Goal: Task Accomplishment & Management: Complete application form

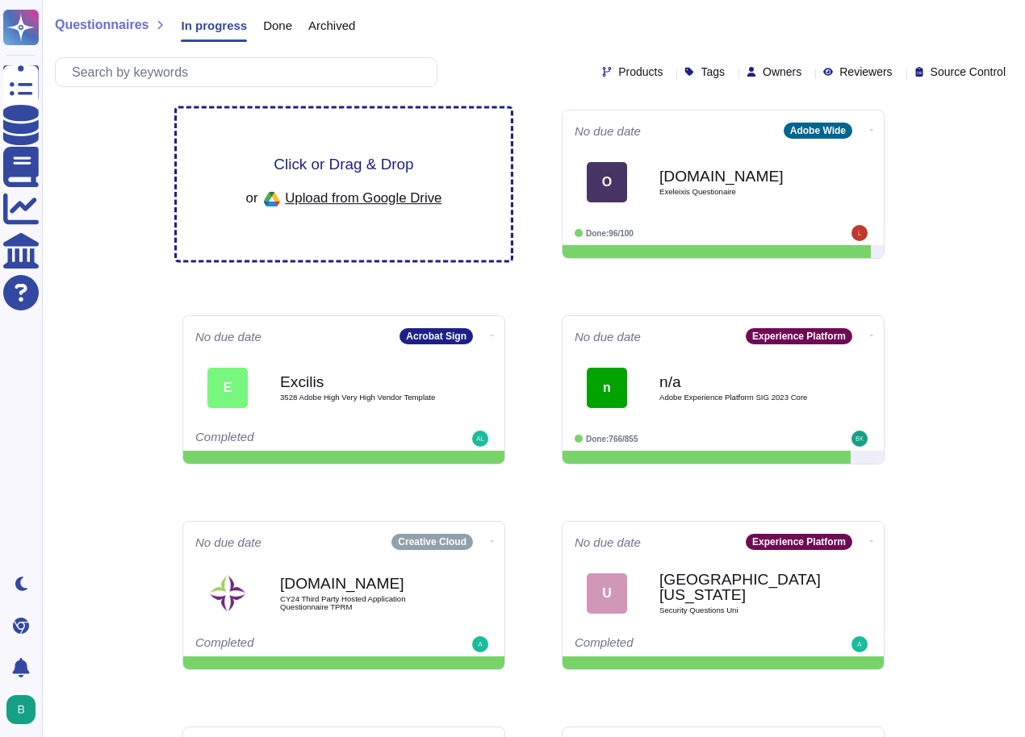
click at [348, 162] on span "Click or Drag & Drop" at bounding box center [344, 164] width 140 height 15
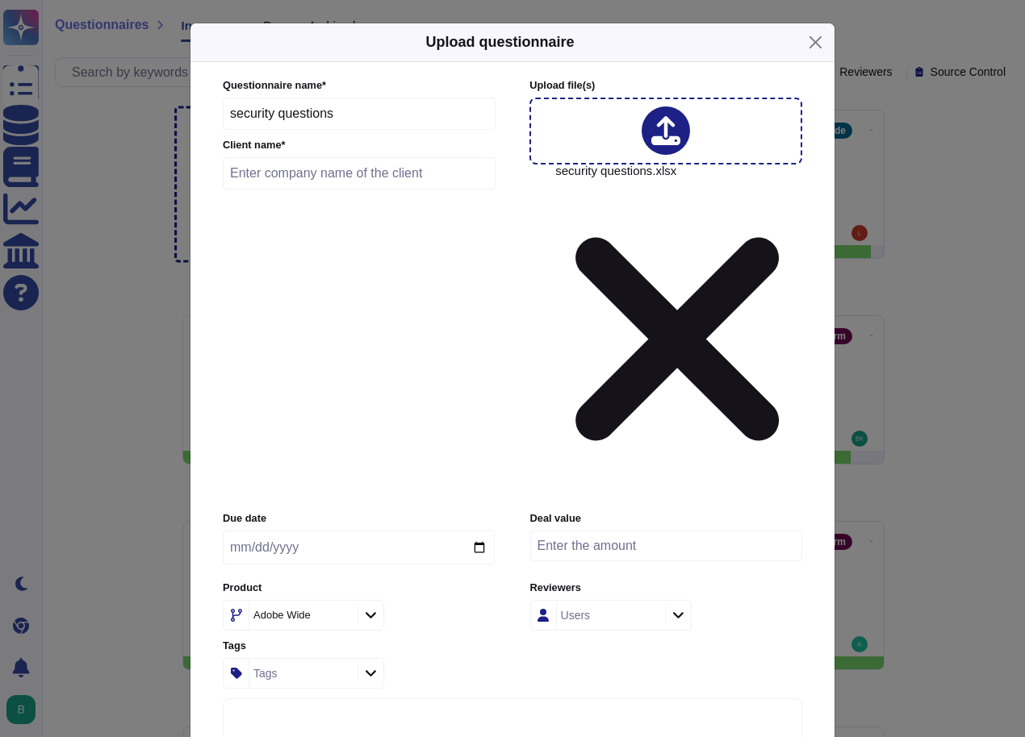
click at [269, 130] on input "security questions" at bounding box center [359, 114] width 273 height 32
click at [336, 190] on input "text" at bounding box center [359, 173] width 273 height 32
type input "RBI"
click at [276, 531] on input "date" at bounding box center [359, 548] width 272 height 34
type input "[DATE]"
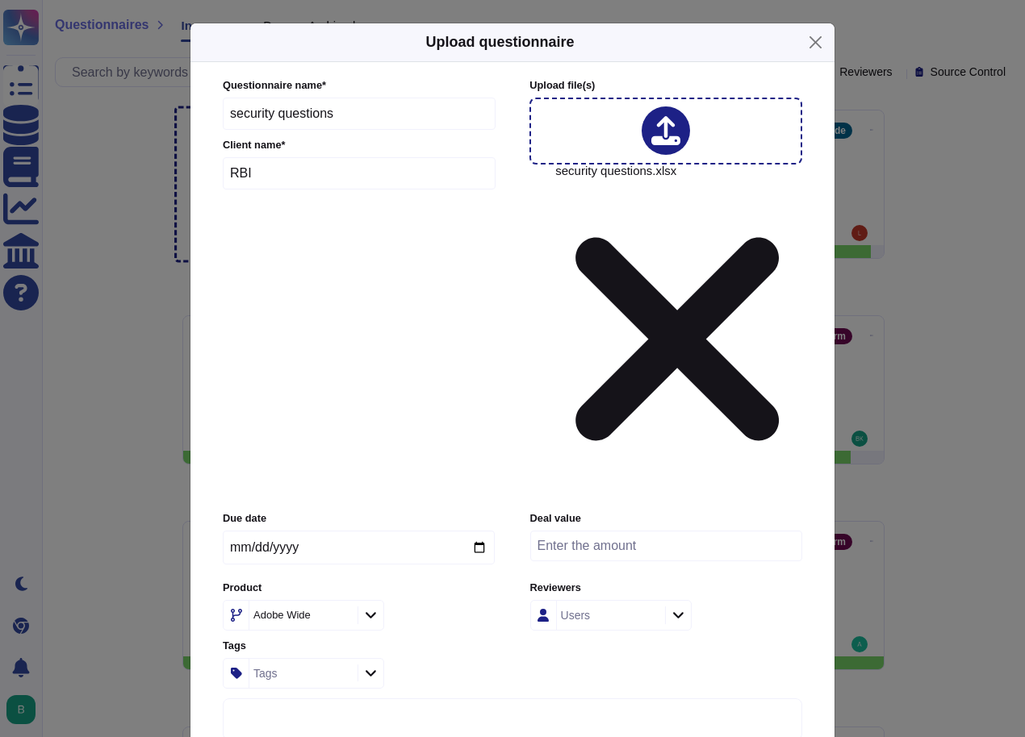
click at [433, 600] on div "Adobe Wide" at bounding box center [359, 615] width 272 height 31
click at [370, 608] on icon at bounding box center [371, 615] width 12 height 14
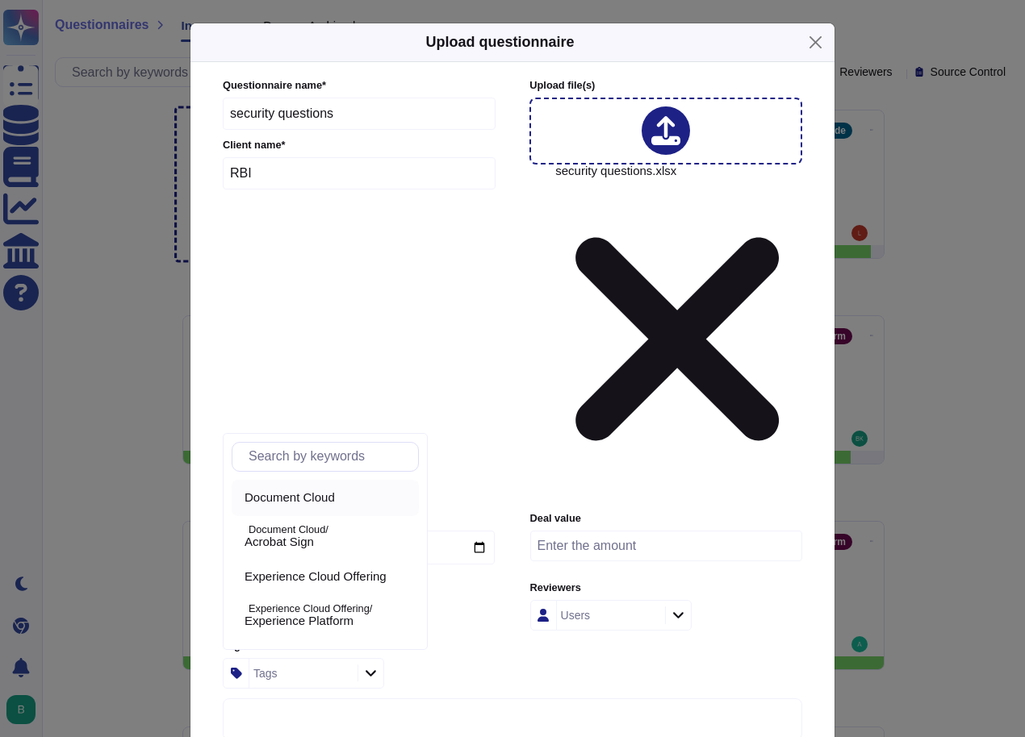
click at [329, 499] on span "Document Cloud" at bounding box center [289, 498] width 90 height 15
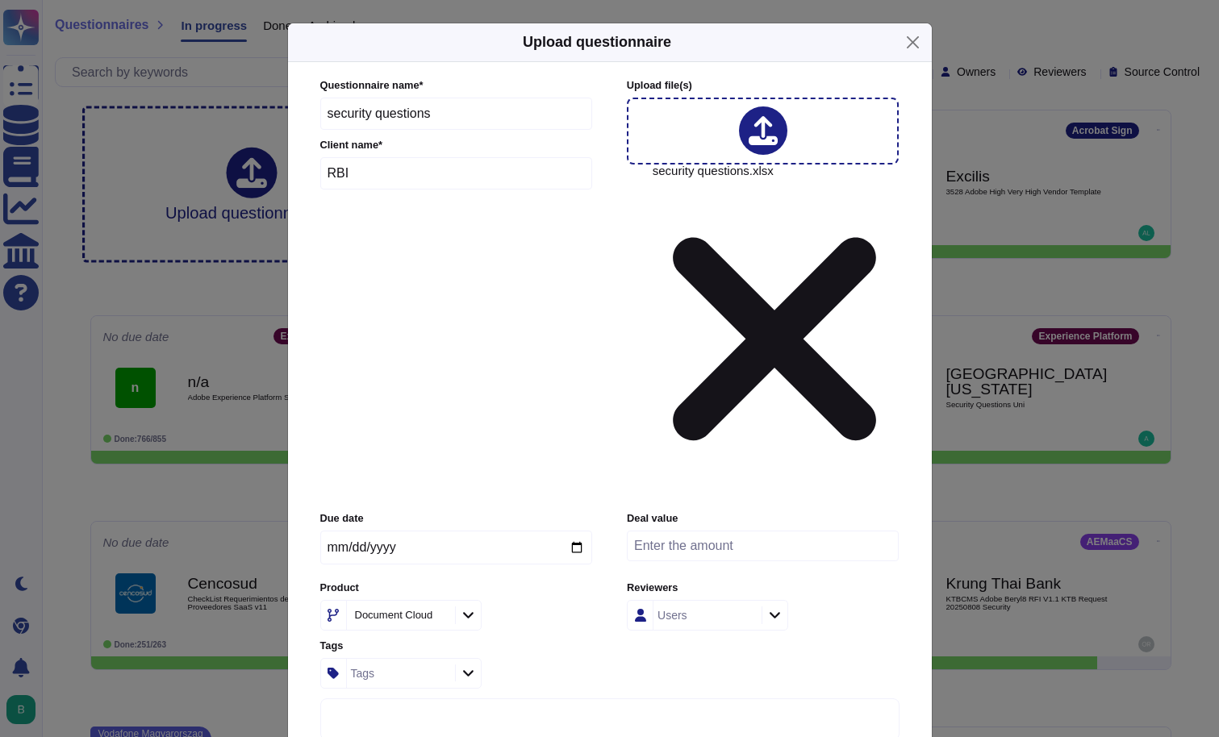
click at [670, 531] on input "number" at bounding box center [763, 546] width 272 height 31
type input "0"
click at [884, 531] on input "0" at bounding box center [763, 546] width 272 height 31
drag, startPoint x: 665, startPoint y: 345, endPoint x: 610, endPoint y: 345, distance: 54.9
click at [610, 512] on div "Due date [DATE] Deal value 0 Product Document Cloud Reviewers Users Tags Tags" at bounding box center [609, 600] width 579 height 177
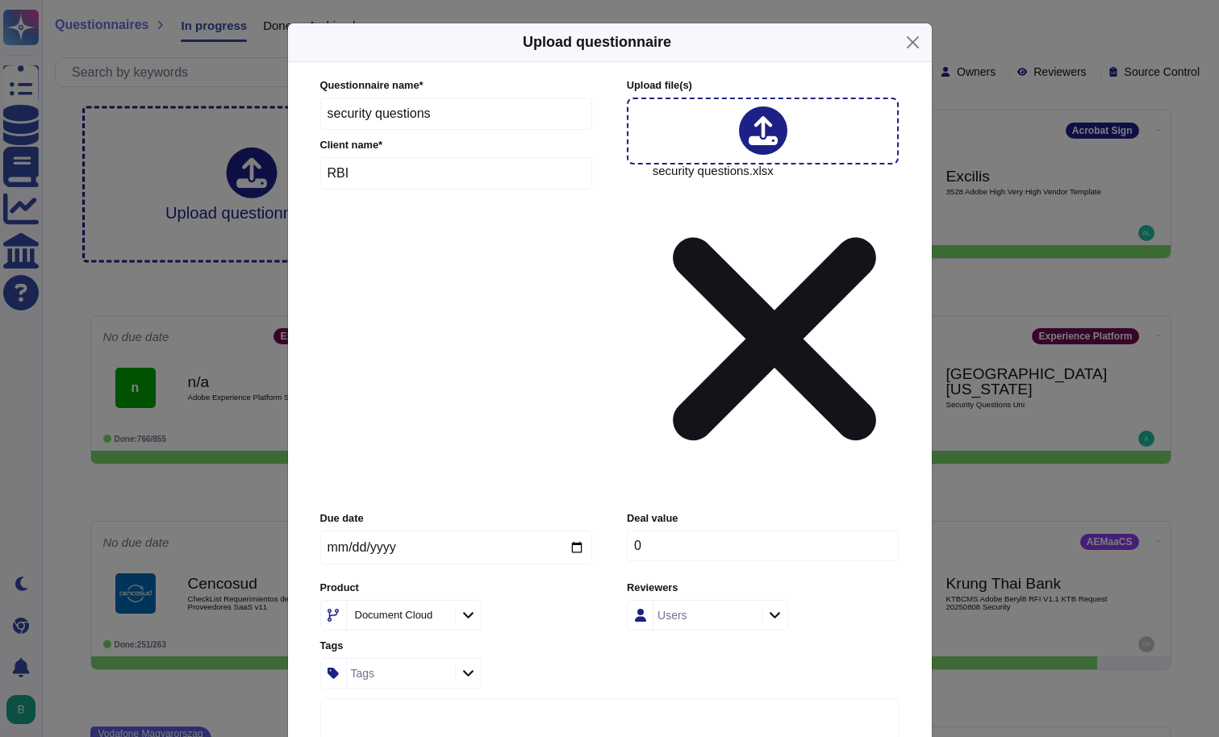
paste input "number"
click at [848, 600] on div "Users" at bounding box center [763, 615] width 272 height 31
click at [775, 613] on icon at bounding box center [775, 616] width 10 height 6
click at [843, 600] on div "Users" at bounding box center [763, 615] width 272 height 31
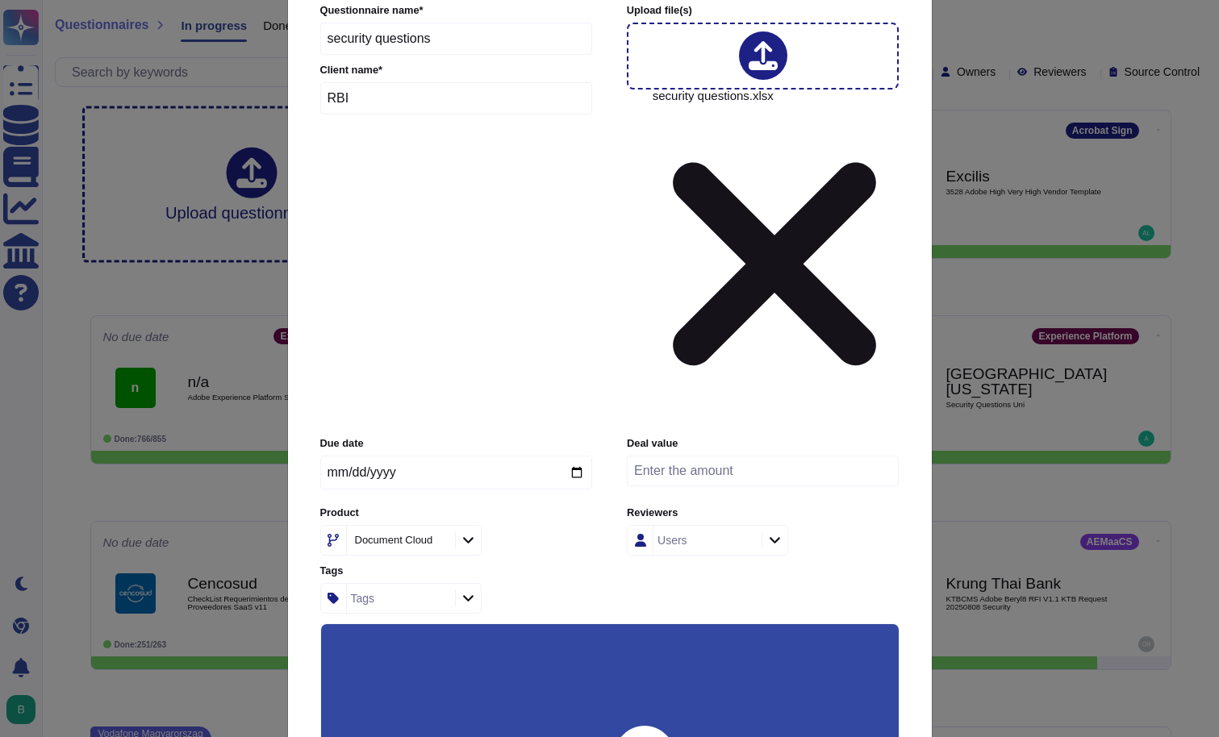
scroll to position [74, 0]
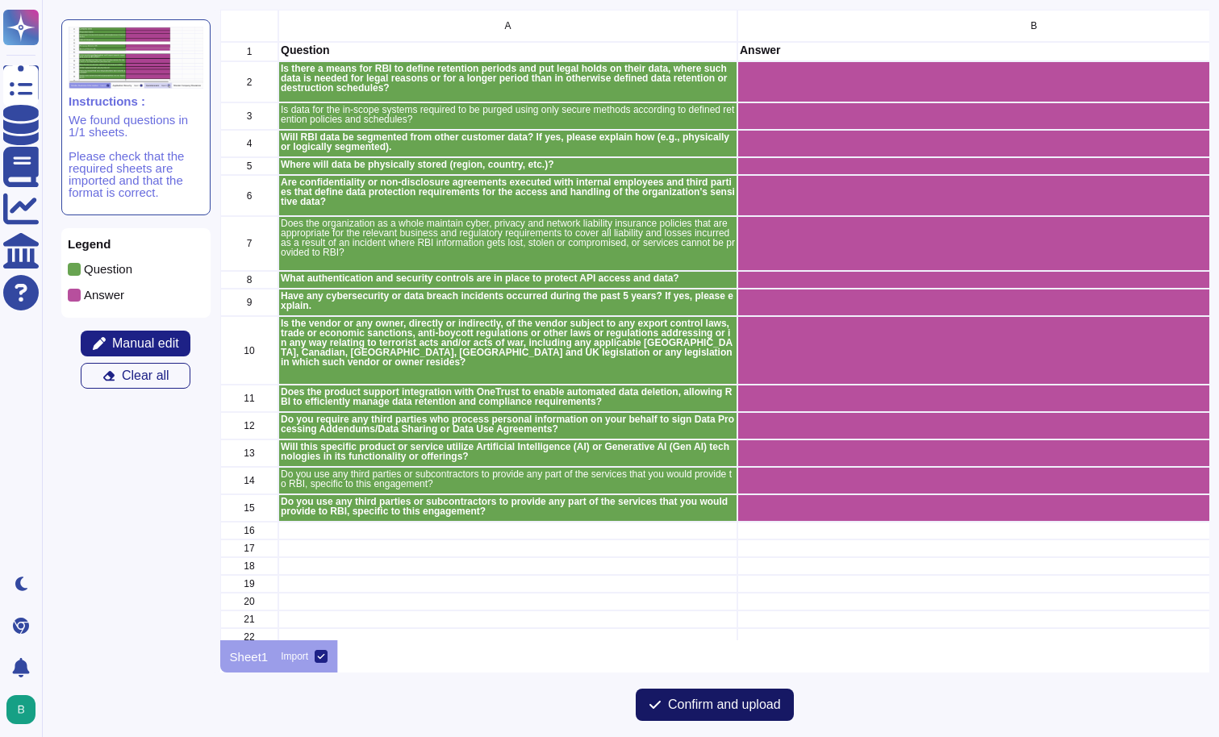
click at [710, 706] on span "Confirm and upload" at bounding box center [724, 705] width 113 height 13
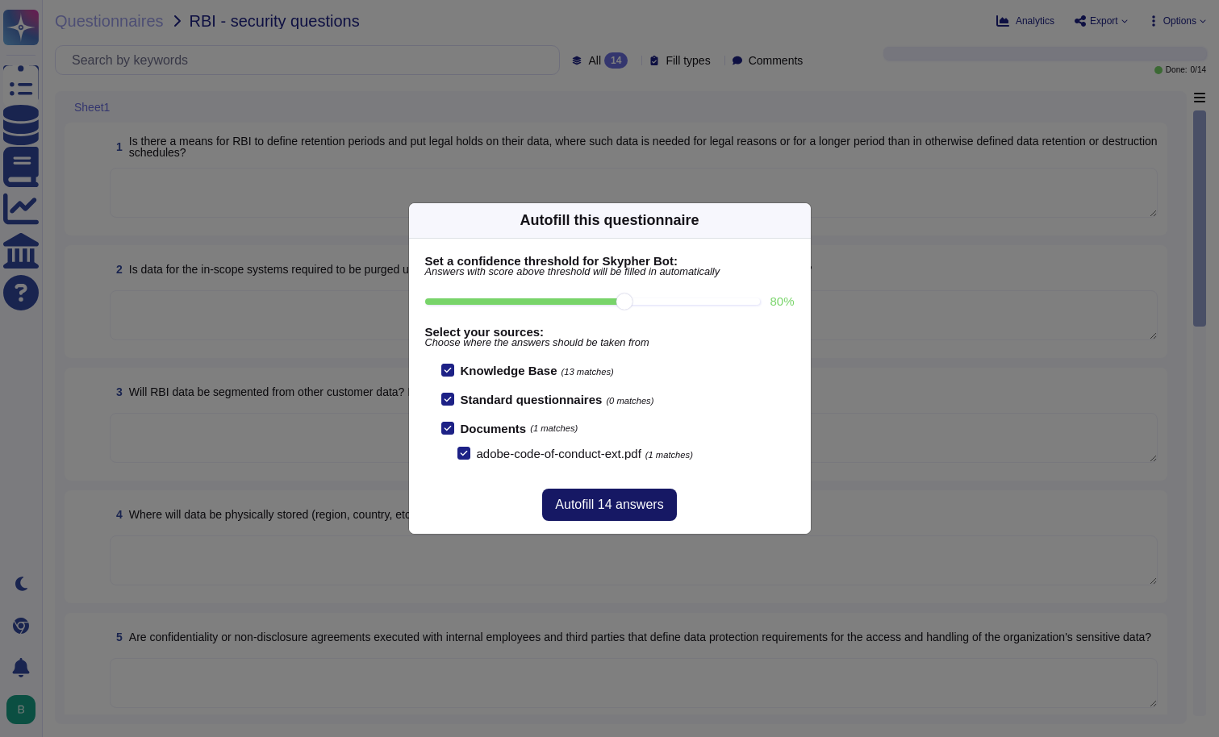
click at [617, 508] on span "Autofill 14 answers" at bounding box center [609, 505] width 108 height 13
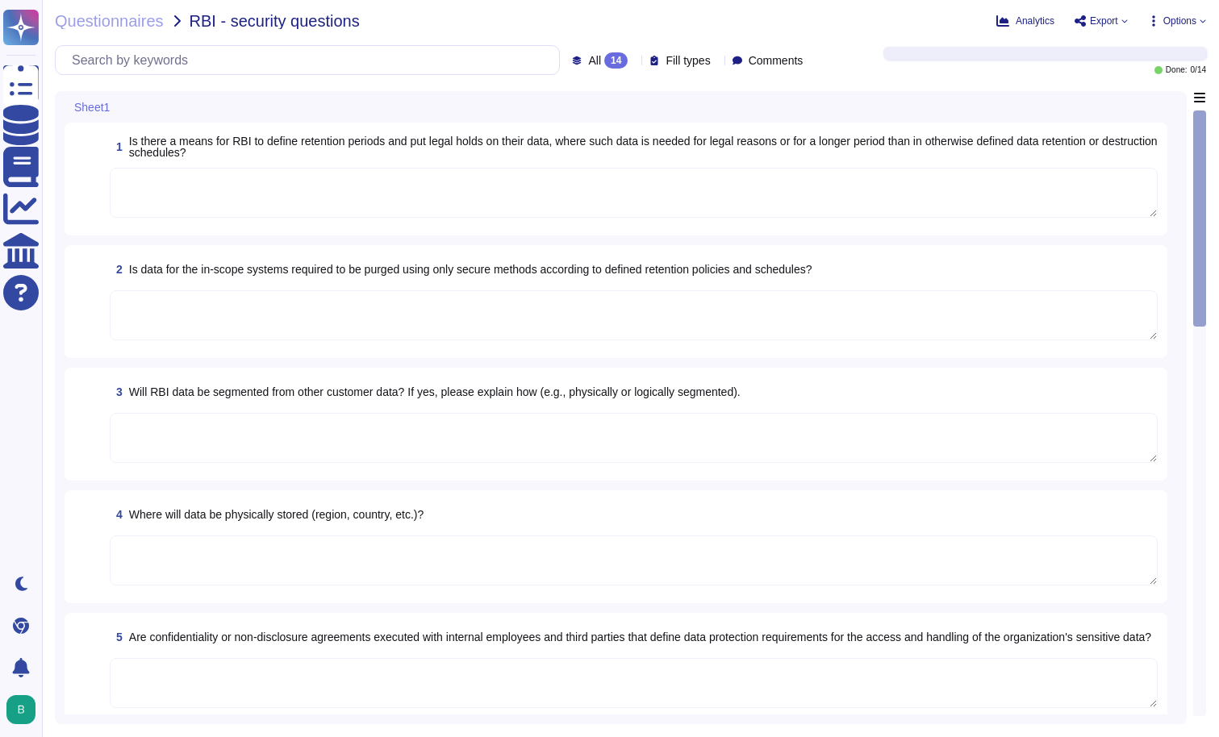
type textarea "Data retention is defined in the agreements, including all applicable PSLTs (Pr…"
type textarea "Lor ipsum dolorsit, ametc adipiscingel se doeiusm te inc utlabor etdolore; ma a…"
type textarea "Data is segregated per customer (shared environment). Data is separated logical…"
type textarea "Storage location is dependent upon implementation and is normally determined du…"
type textarea "Adobe employees are required to sign an agreement that they will preserve the c…"
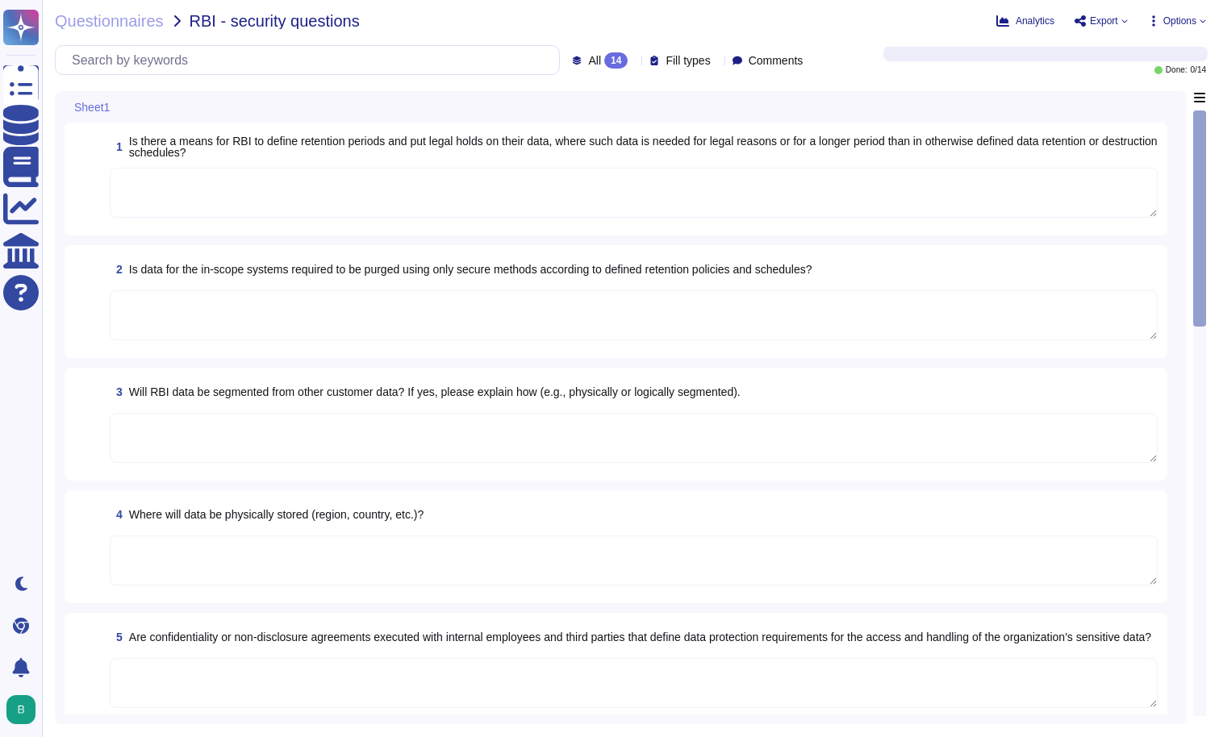
type textarea "Adobe maintains insurance coverage for IT Security related claims. Please check…"
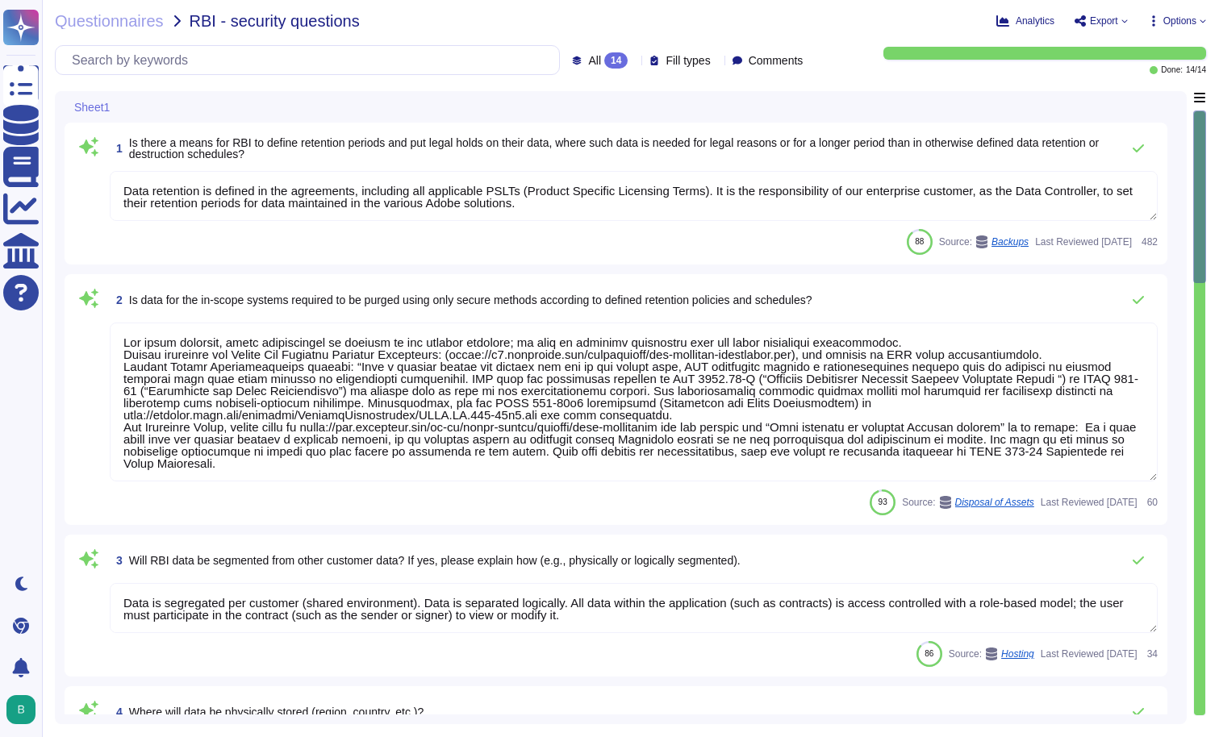
drag, startPoint x: 123, startPoint y: 194, endPoint x: 572, endPoint y: 201, distance: 449.4
click at [572, 201] on textarea "Data retention is defined in the agreements, including all applicable PSLTs (Pr…" at bounding box center [634, 196] width 1048 height 50
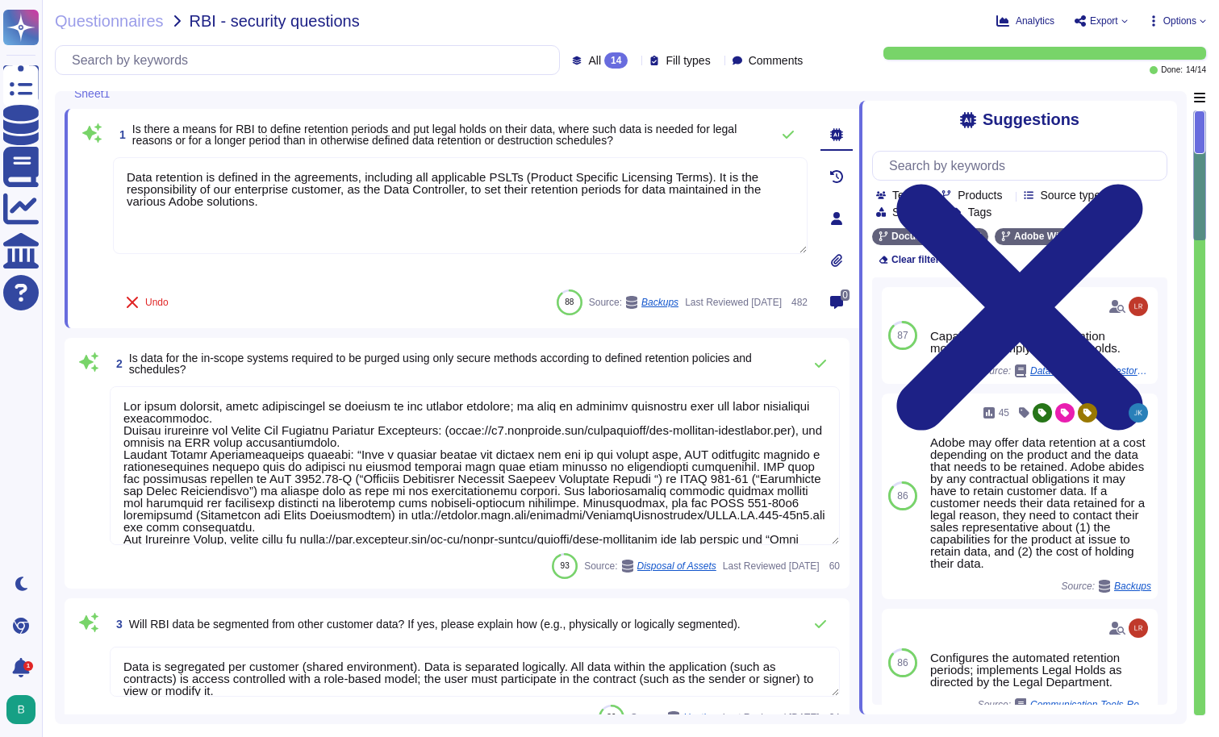
type textarea "Adobe maintains insurance coverage for IT Security related claims. Please check…"
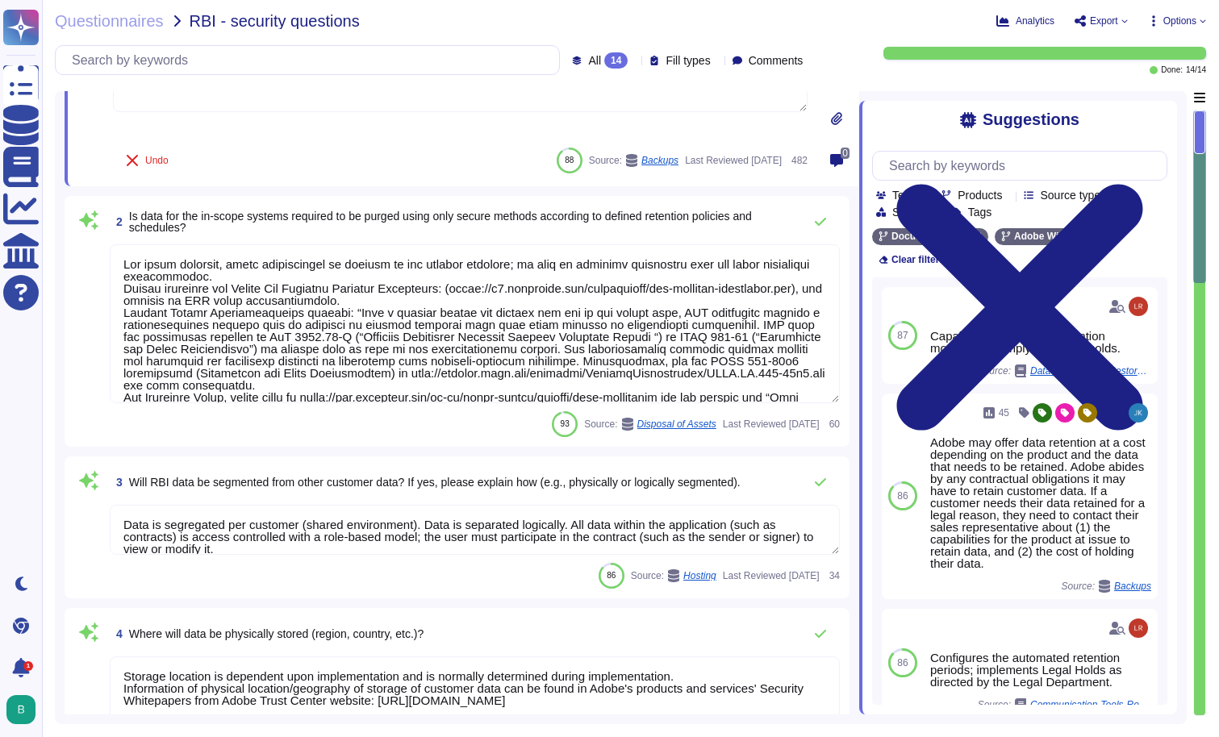
type textarea "Each API call requires authentication to be established, either through Oauth 2…"
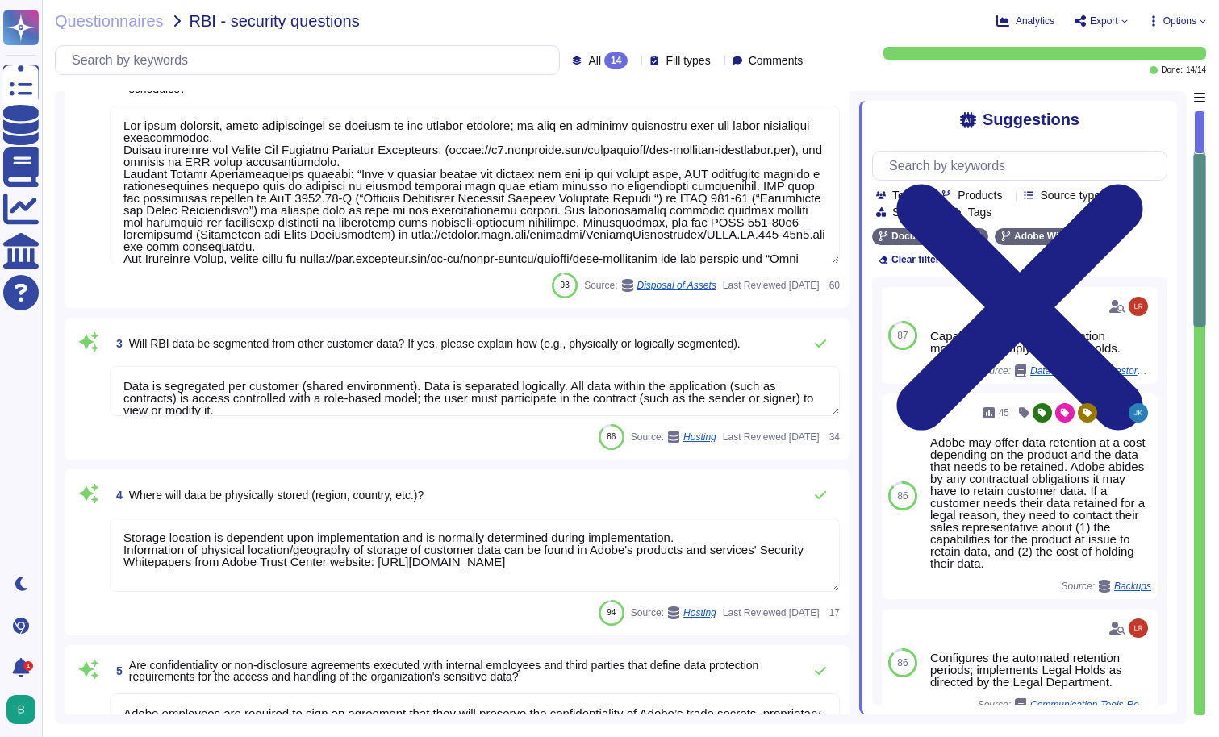
type textarea "There have been no losses or breaches experienced by Adobe in the last five yea…"
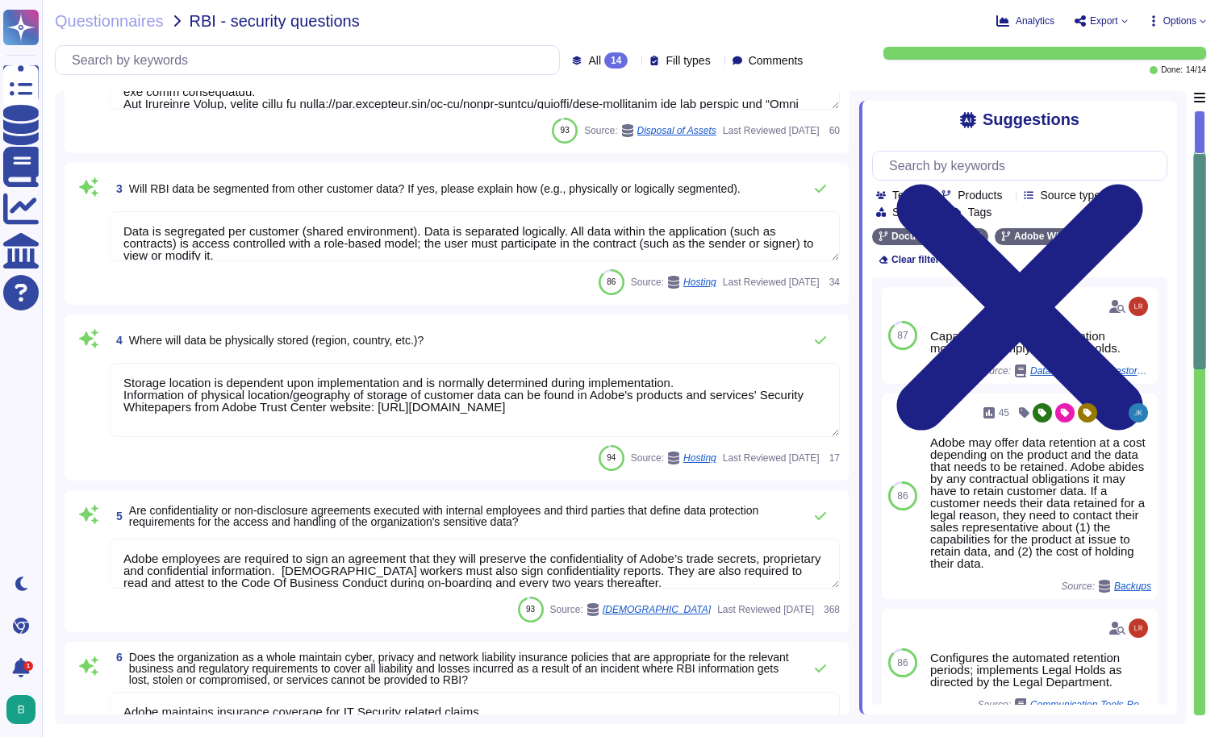
type textarea "In particular, Adobe is subject to the U.S. Foreign Corrupt Practices Act, the …"
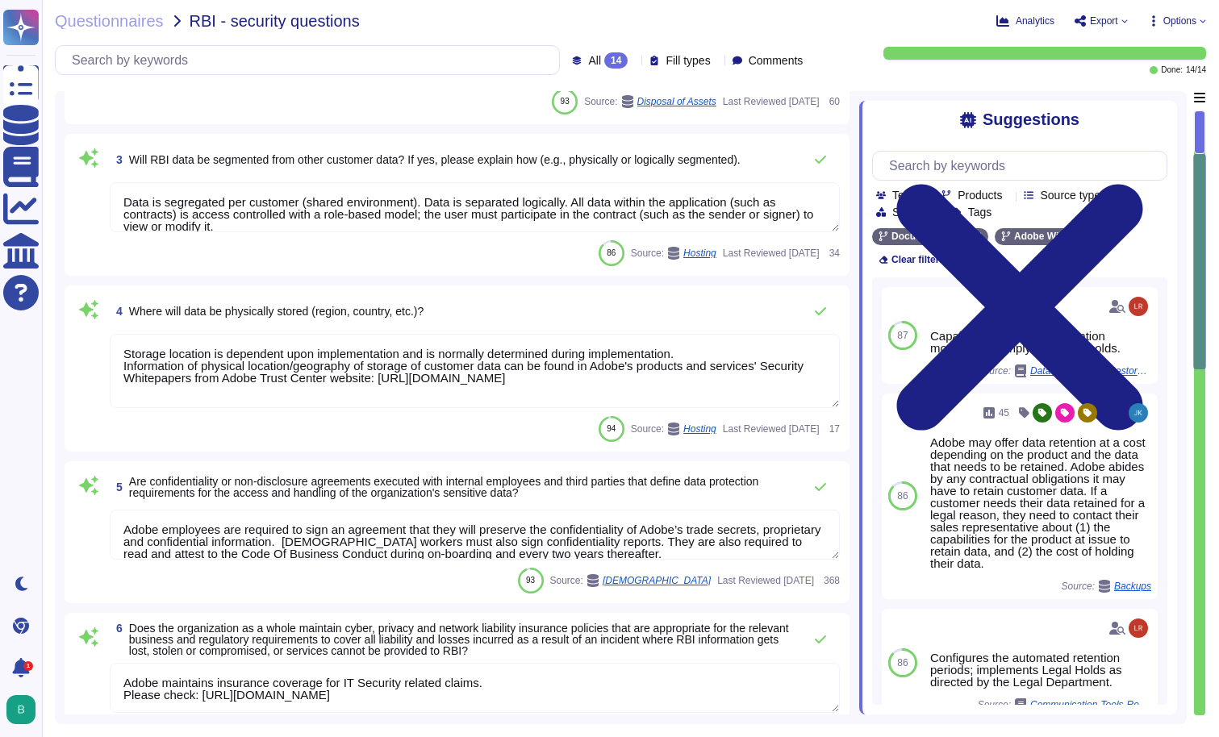
scroll to position [2, 0]
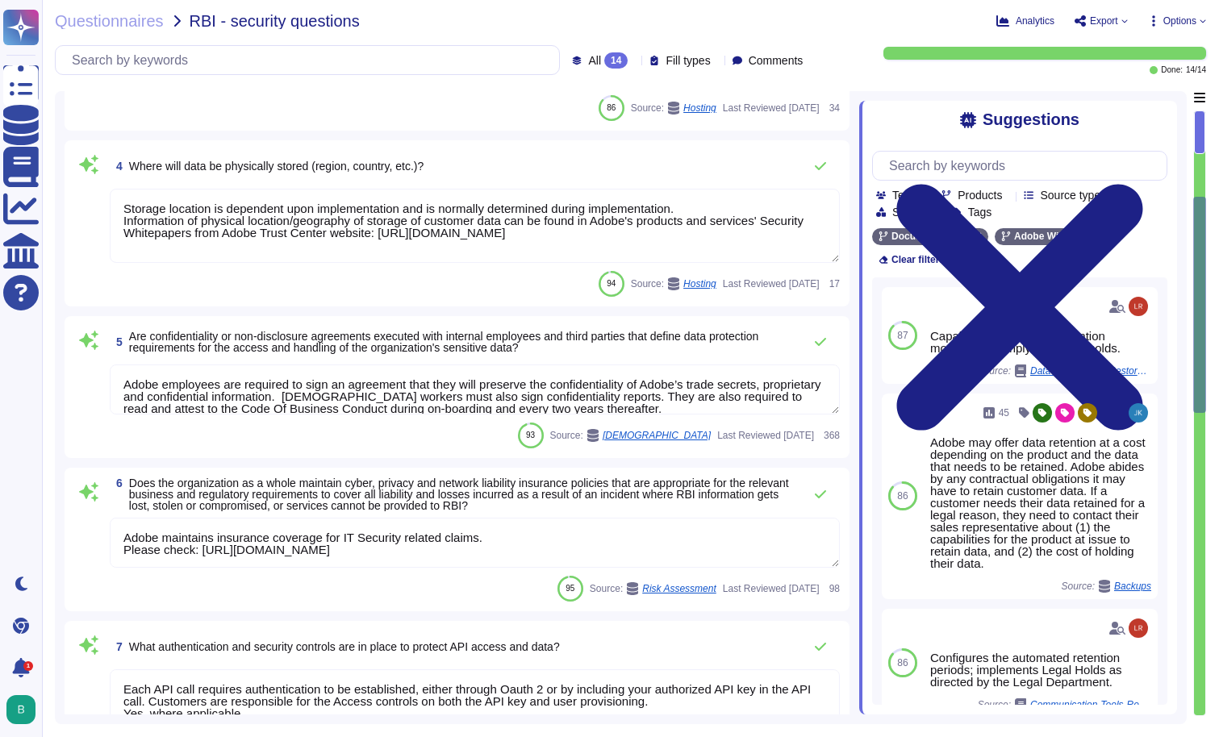
type textarea "Data is available at any time via the user interface. Data deletion is under th…"
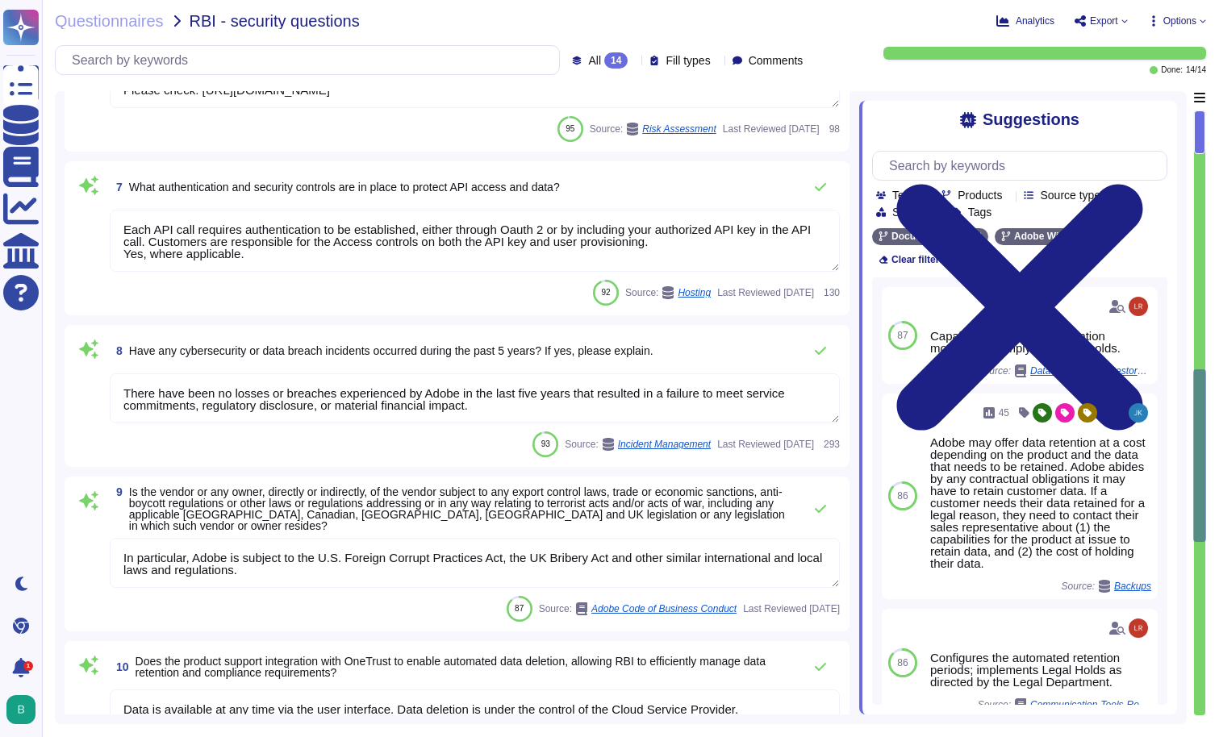
type textarea "To ensure ongoing compliance with the Adobe Vendor Information Security Standar…"
type textarea "Adobe uses machine learning software to aid in detecting threats and vulnerabil…"
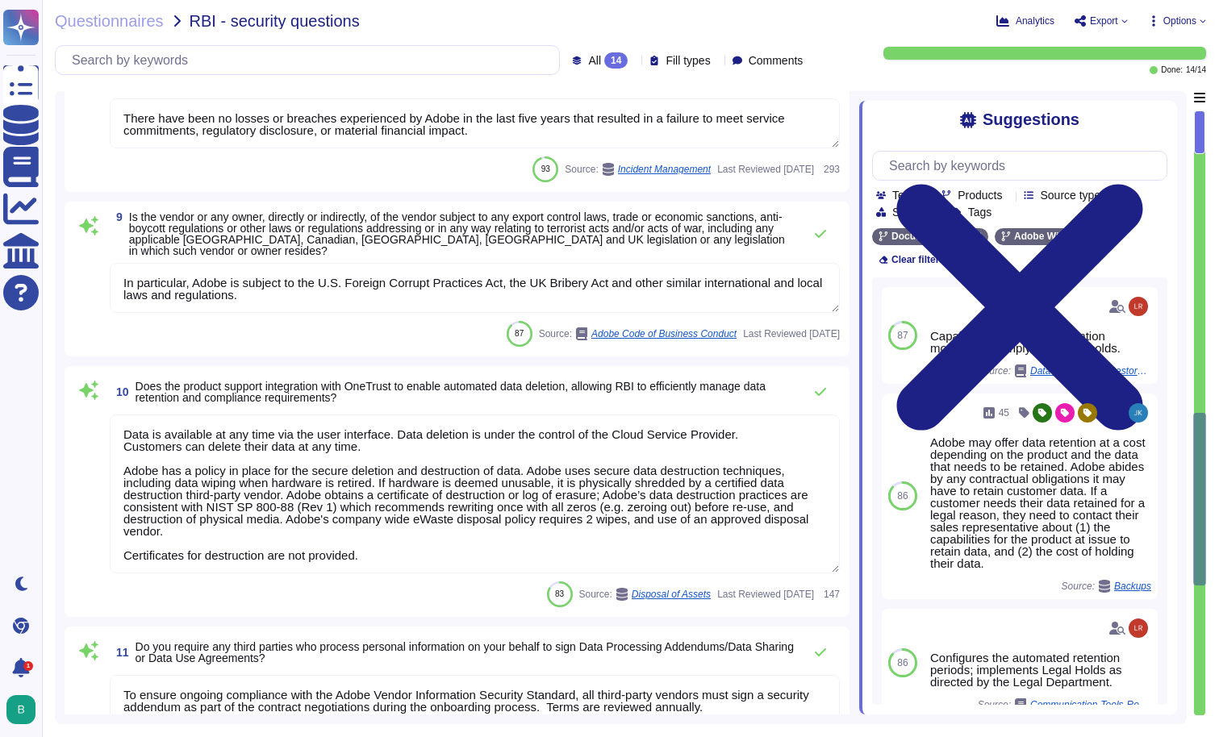
type textarea "Public Cloud hosting providers store all customer data but do not have logical …"
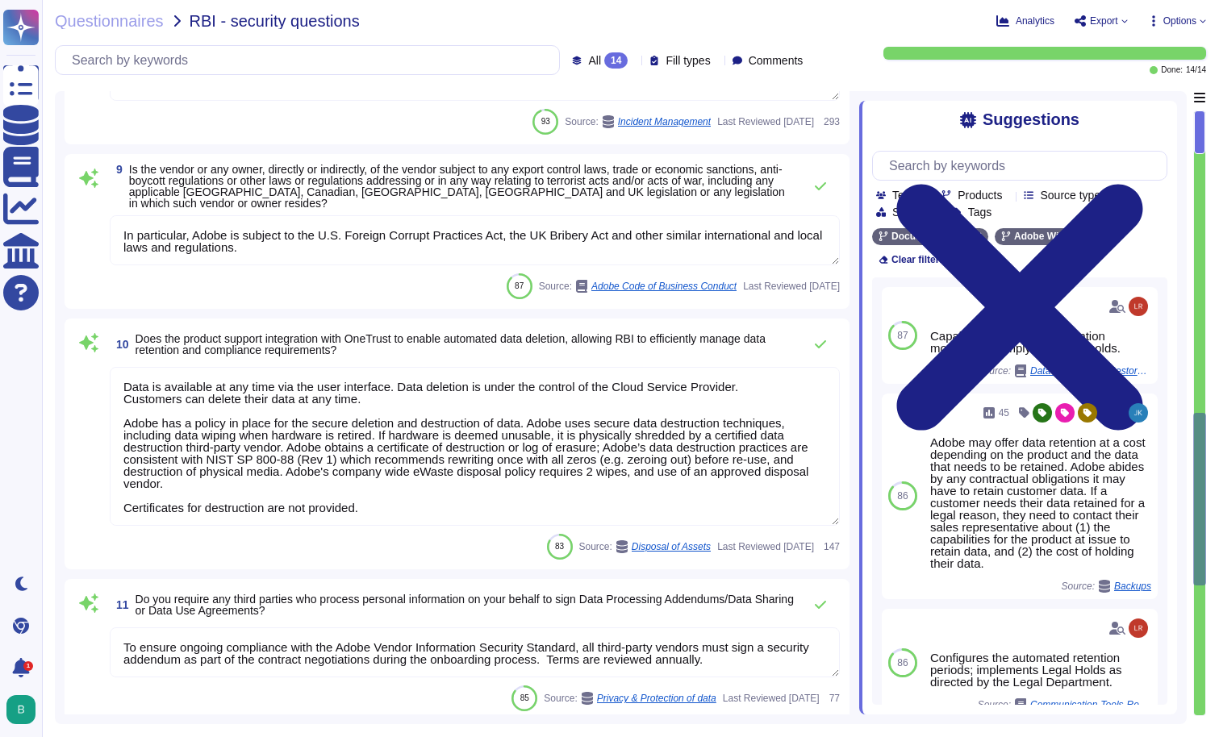
type textarea "Public Cloud hosting providers store all customer data but do not have logical …"
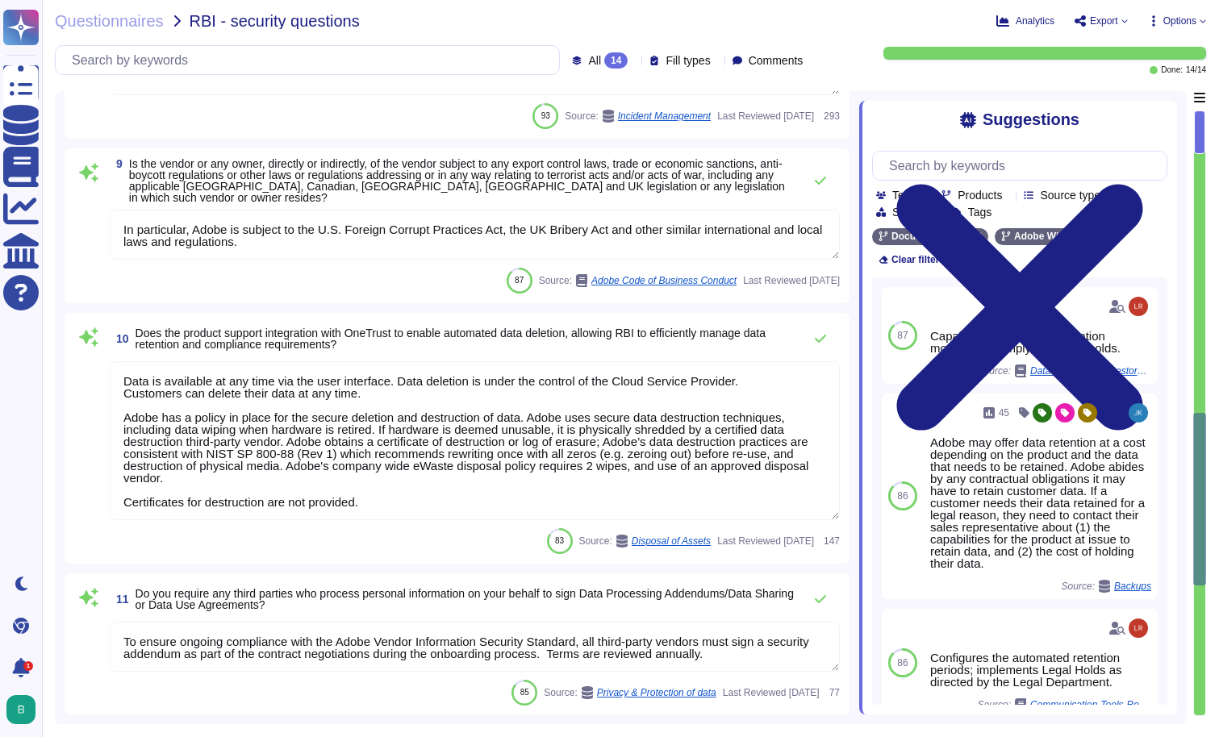
scroll to position [0, 0]
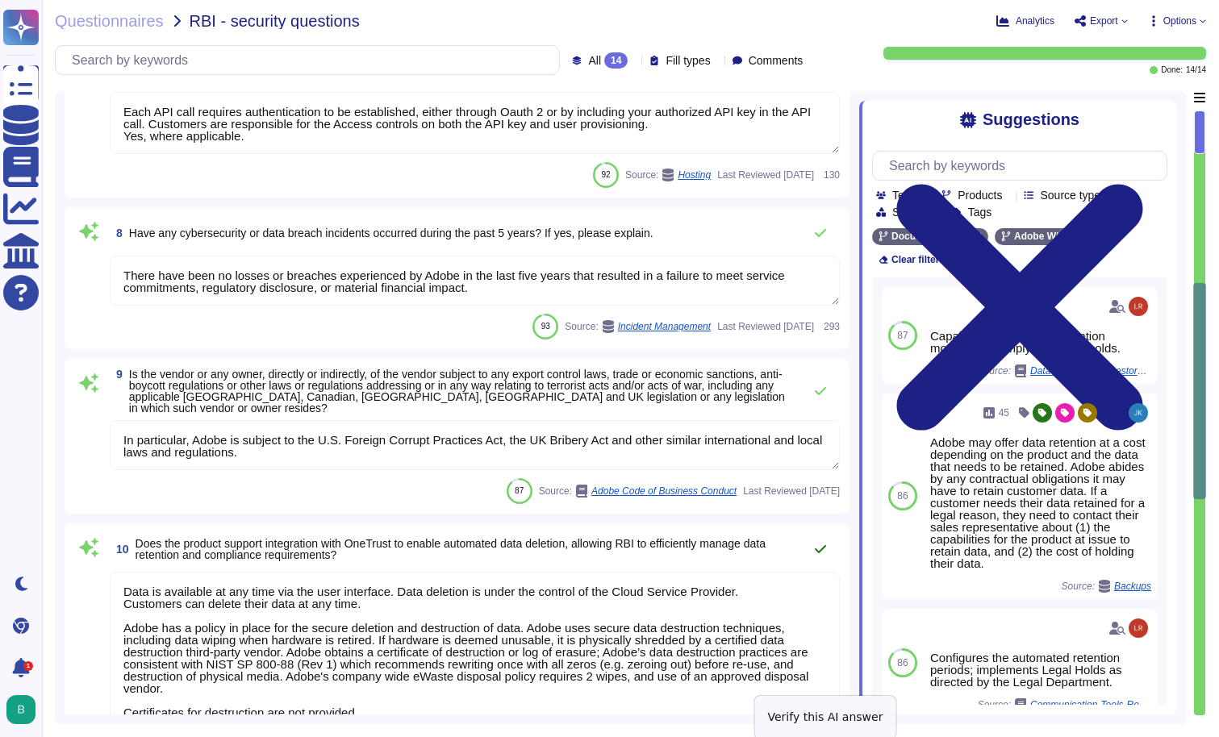
type textarea "Data is segregated per customer (shared environment). Data is separated logical…"
type textarea "Storage location is dependent upon implementation and is normally determined du…"
type textarea "Adobe employees are required to sign an agreement that they will preserve the c…"
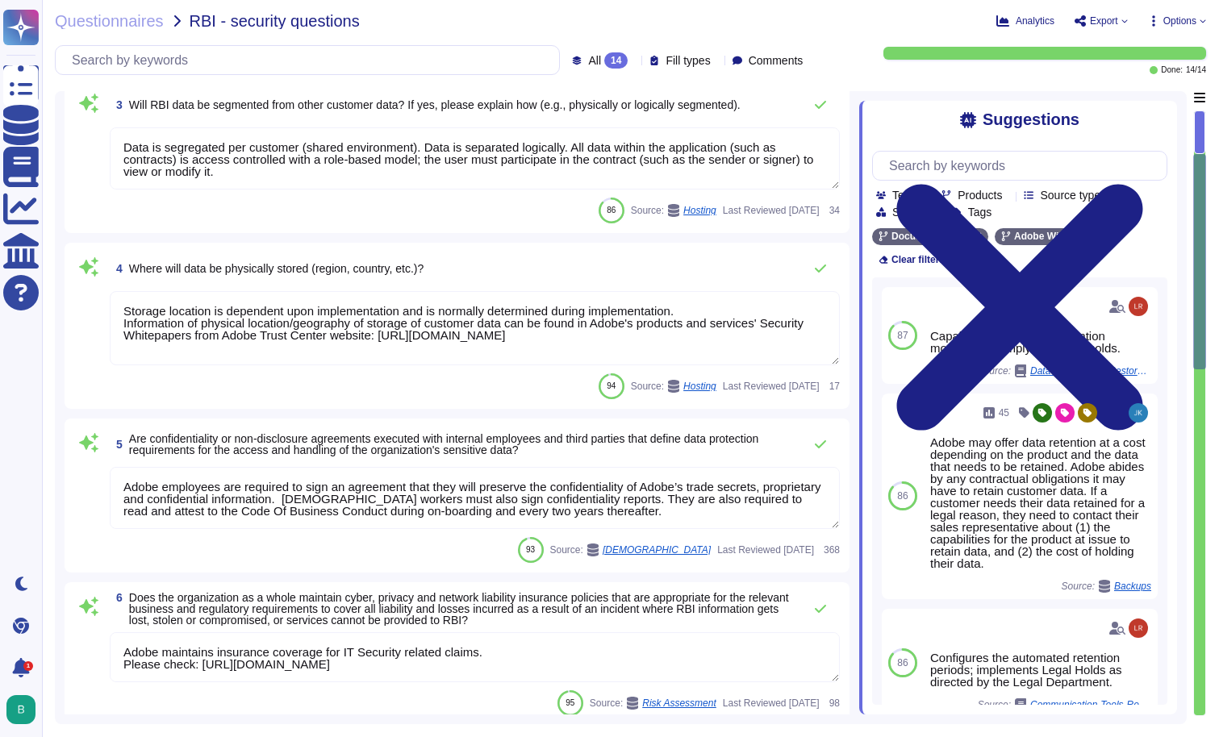
type textarea "Lor ipsum dolorsit, ametc adipiscingel se doeiusm te inc utlabor etdolore; ma a…"
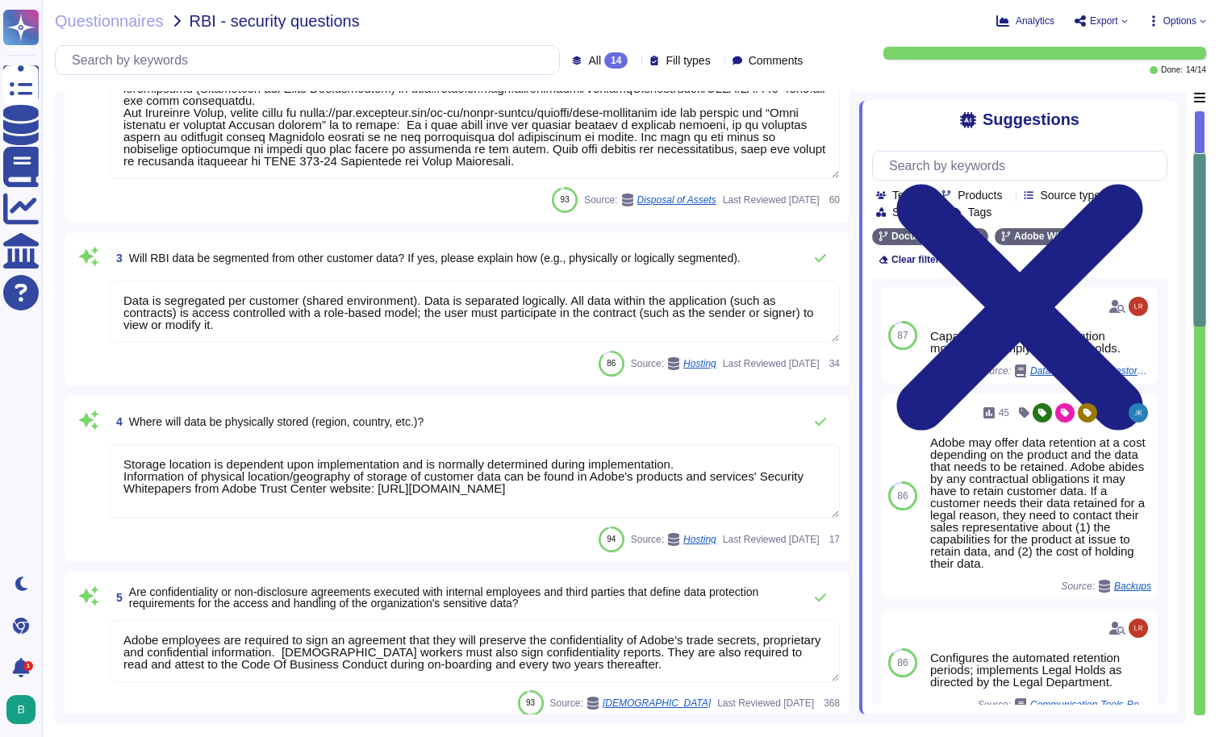
type textarea "Data retention is defined in the agreements, including all applicable PSLTs (Pr…"
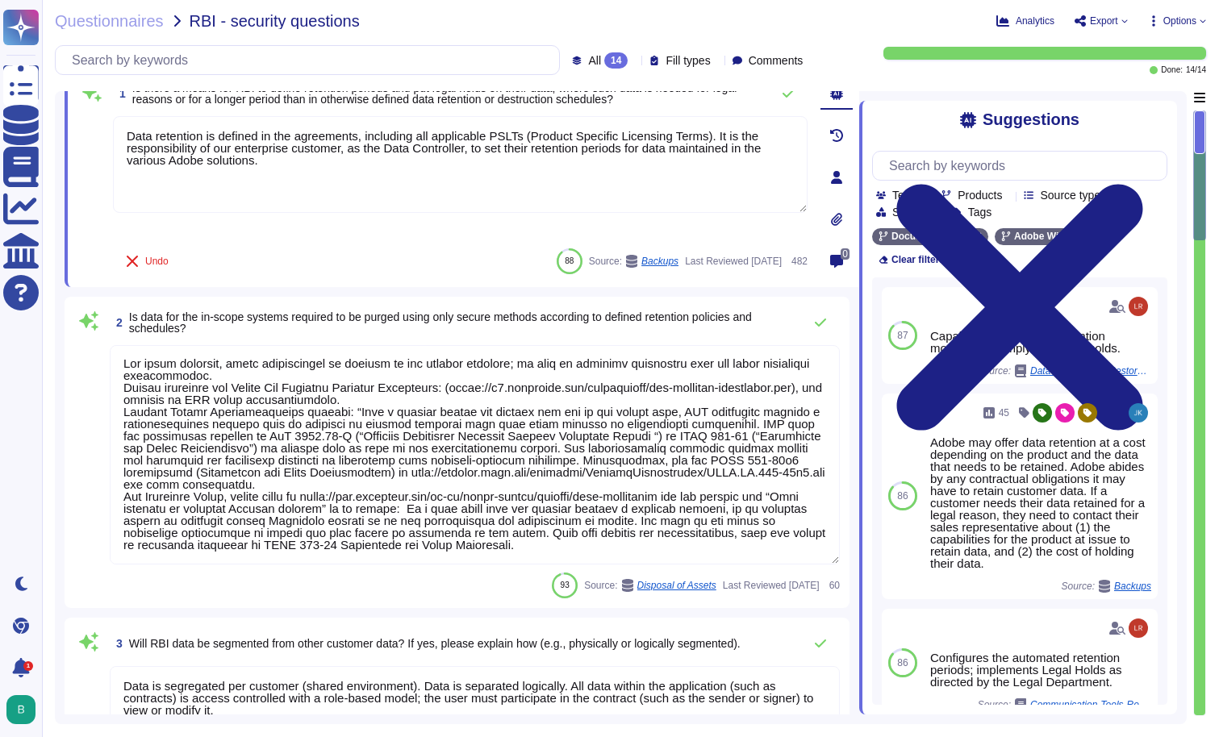
scroll to position [58, 0]
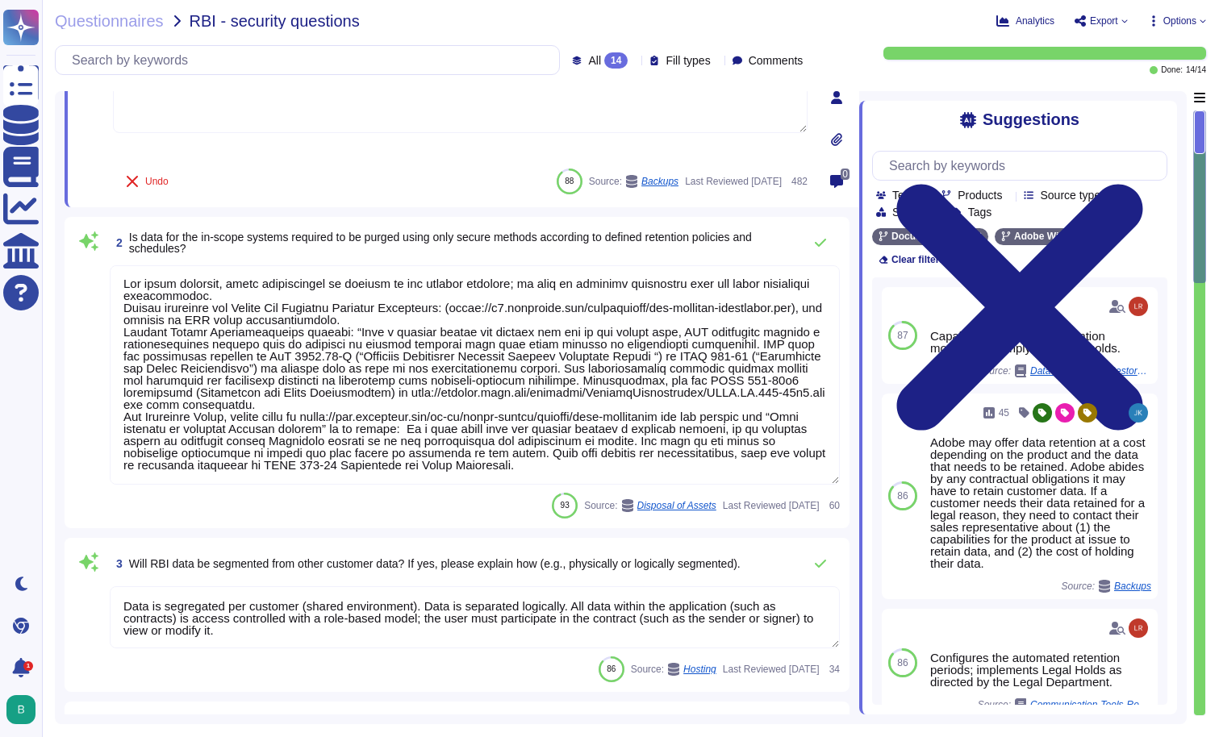
type textarea "Adobe maintains insurance coverage for IT Security related claims. Please check…"
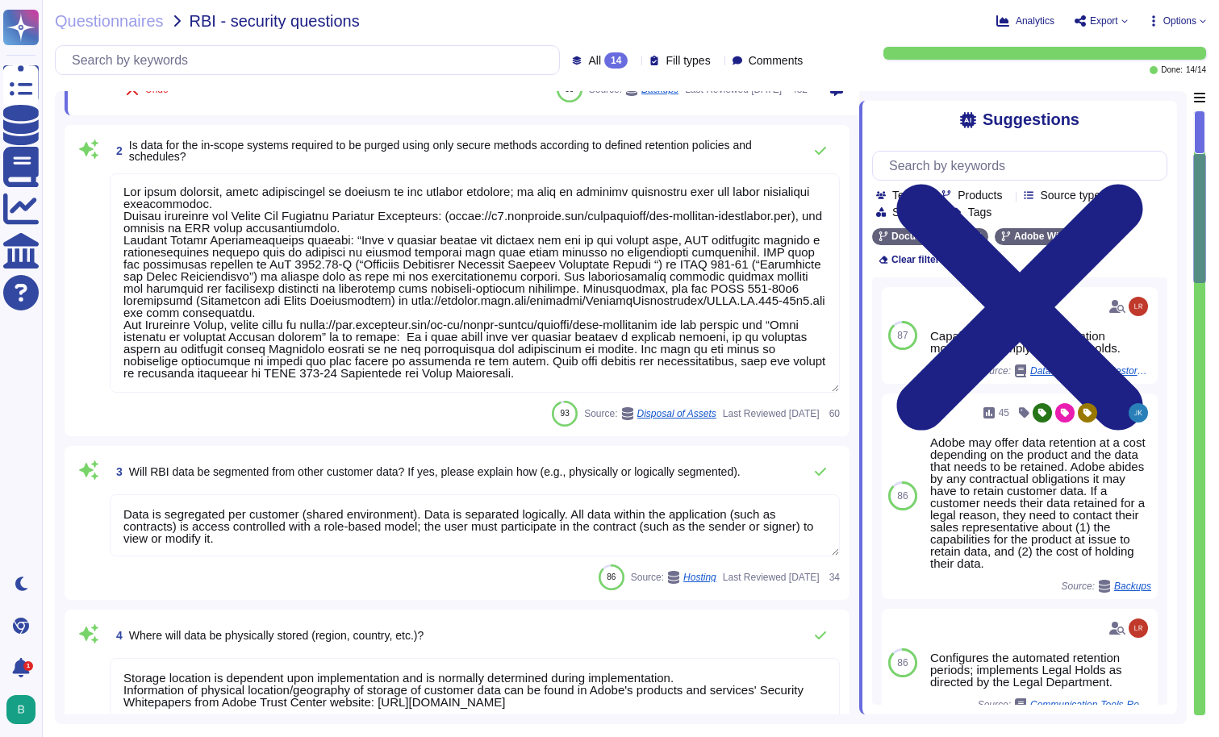
type textarea "Each API call requires authentication to be established, either through Oauth 2…"
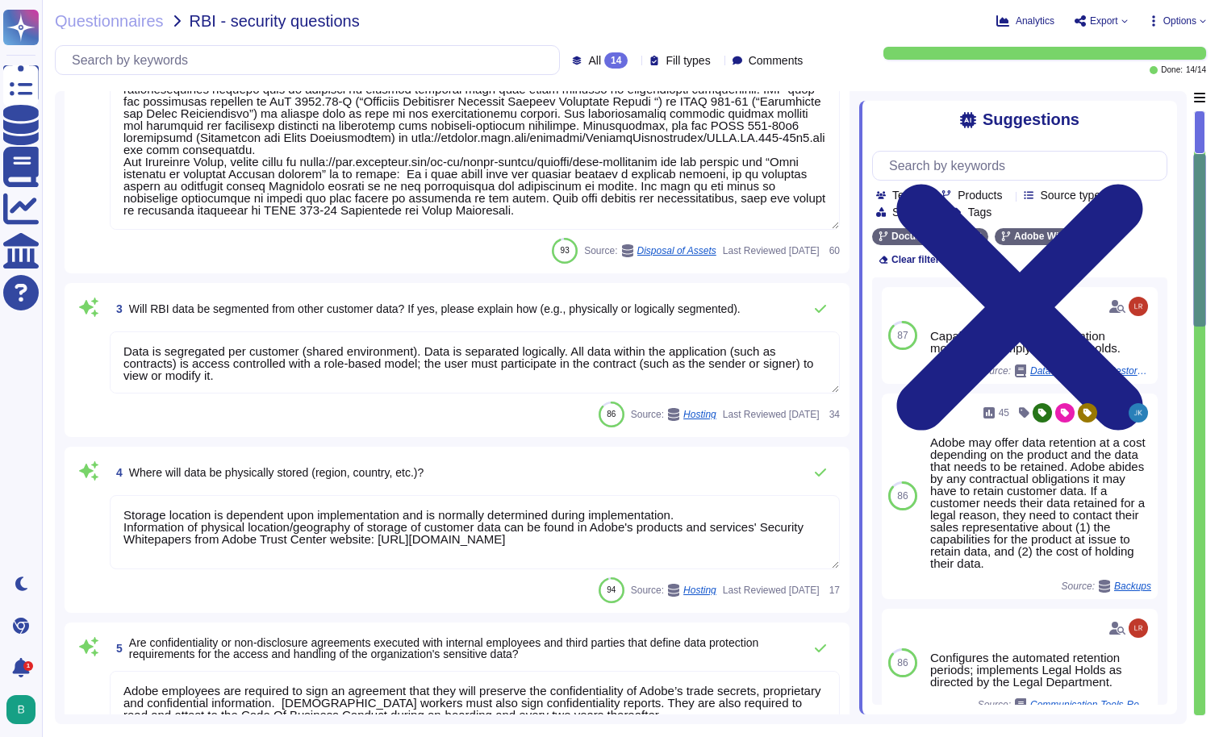
scroll to position [390, 0]
type textarea "There have been no losses or breaches experienced by Adobe in the last five yea…"
drag, startPoint x: 122, startPoint y: 354, endPoint x: 317, endPoint y: 378, distance: 196.6
click at [317, 378] on textarea "Data is segregated per customer (shared environment). Data is separated logical…" at bounding box center [475, 363] width 730 height 62
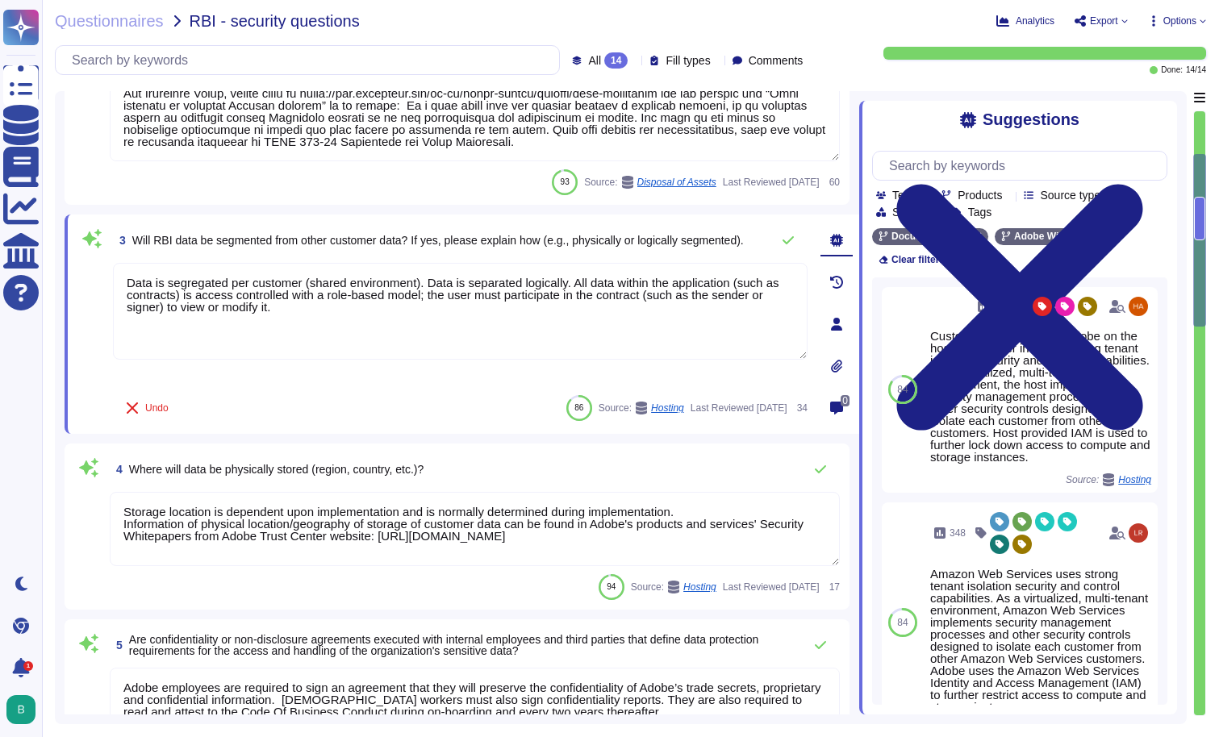
type textarea "There have been no losses or breaches experienced by Adobe in the last five yea…"
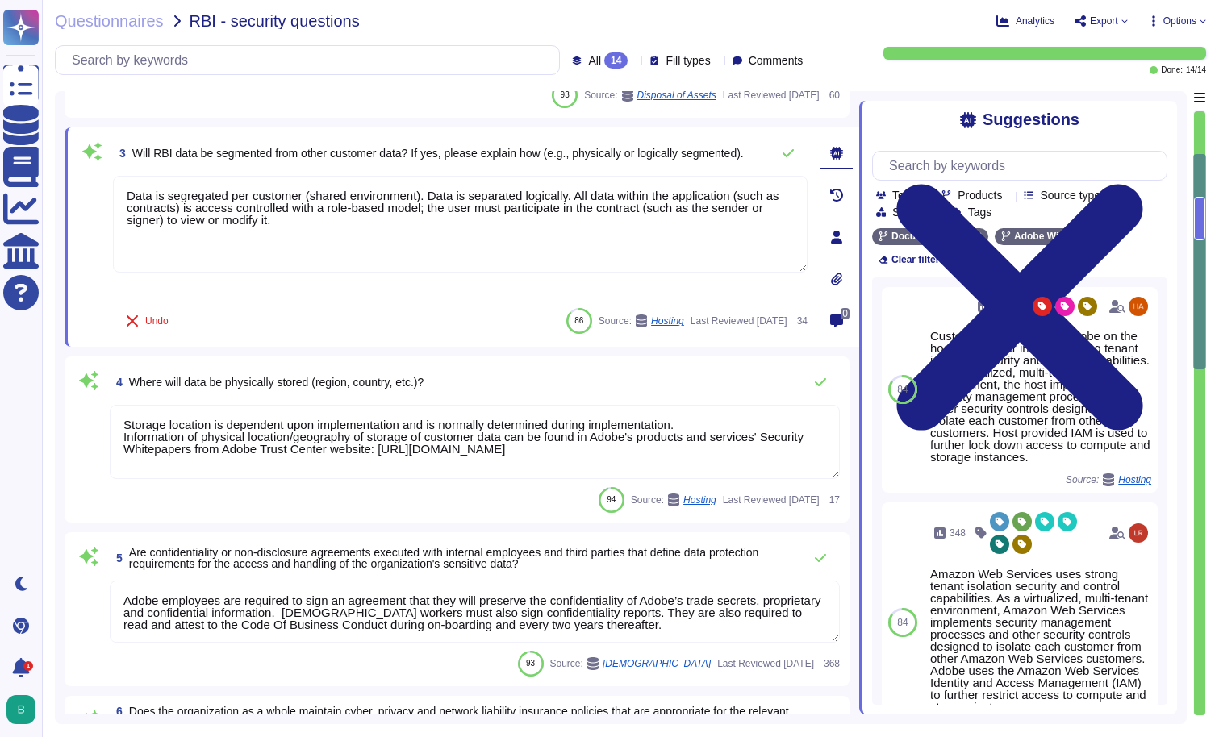
scroll to position [532, 0]
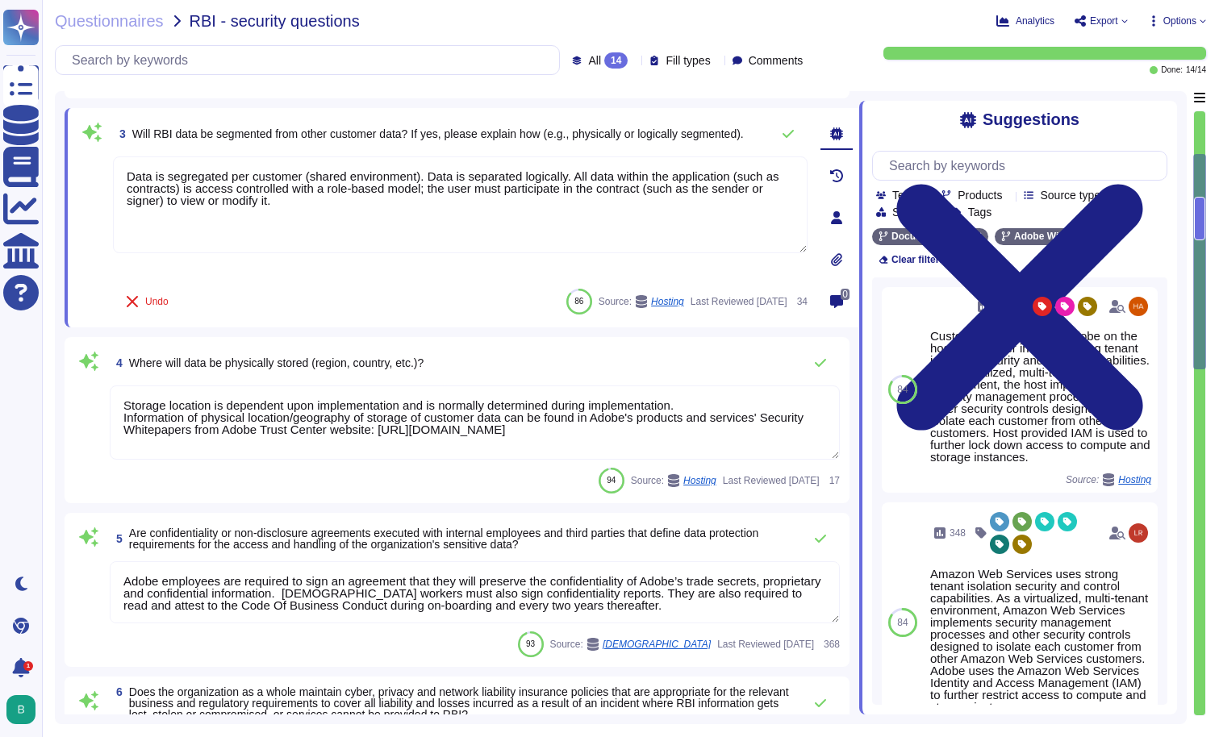
drag, startPoint x: 123, startPoint y: 407, endPoint x: 649, endPoint y: 428, distance: 526.5
click at [649, 428] on textarea "Storage location is dependent upon implementation and is normally determined du…" at bounding box center [475, 423] width 730 height 74
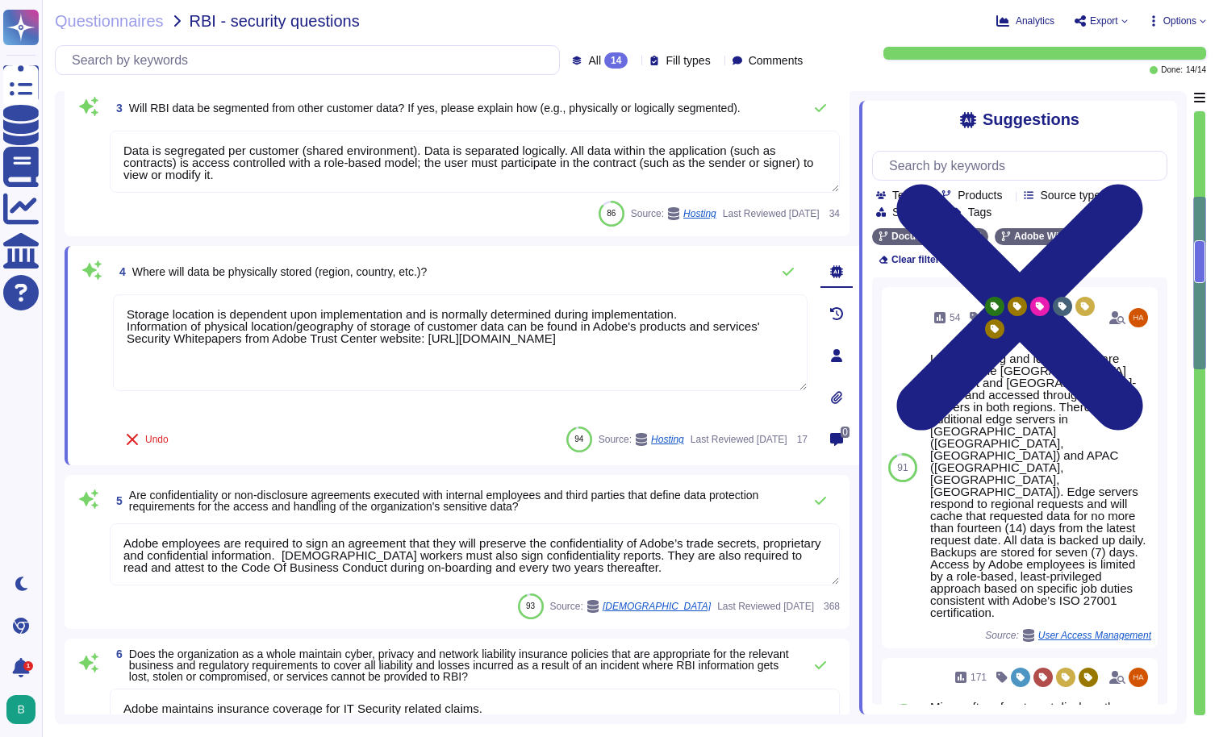
type textarea "In particular, Adobe is subject to the U.S. Foreign Corrupt Practices Act, the …"
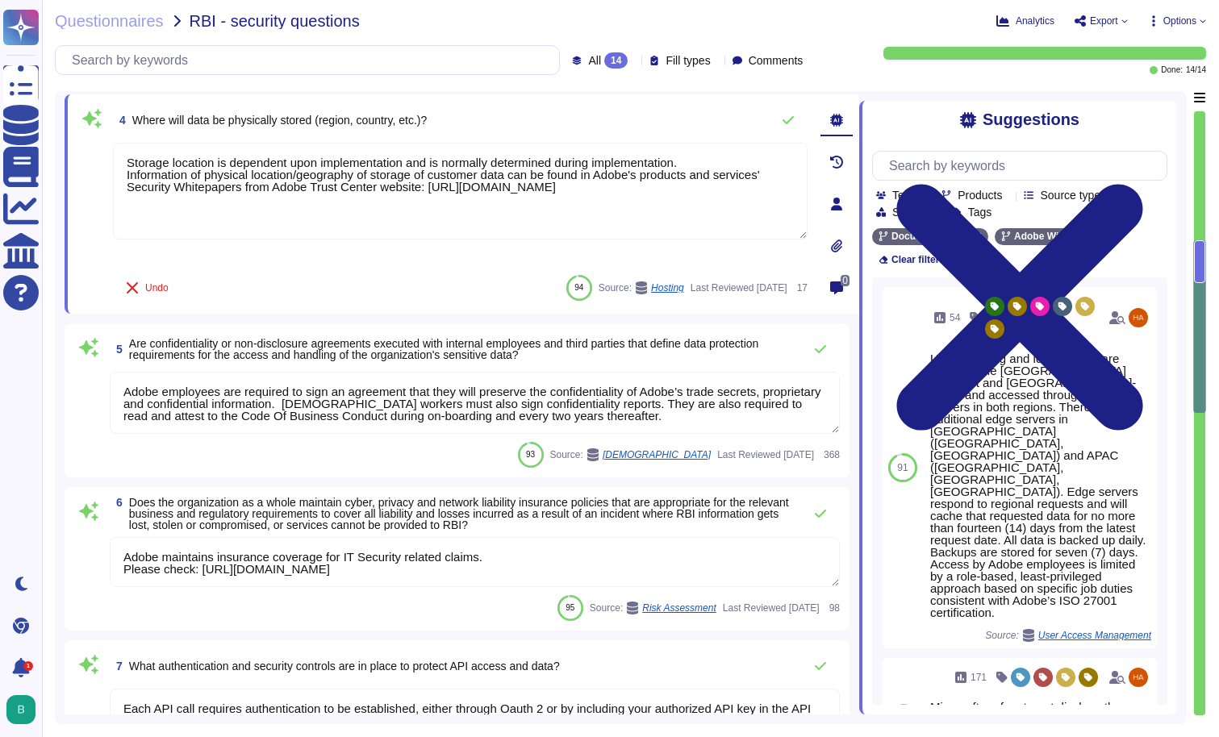
type textarea "Data is available at any time via the user interface. Data deletion is under th…"
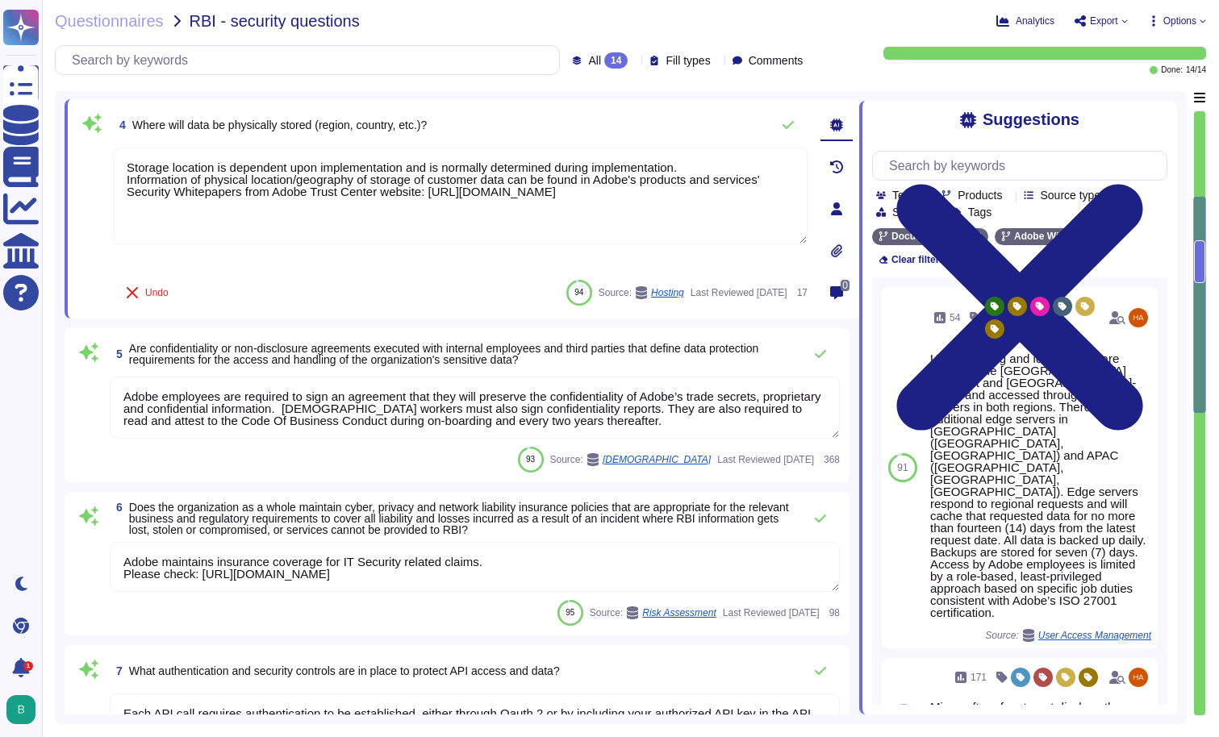
scroll to position [673, 0]
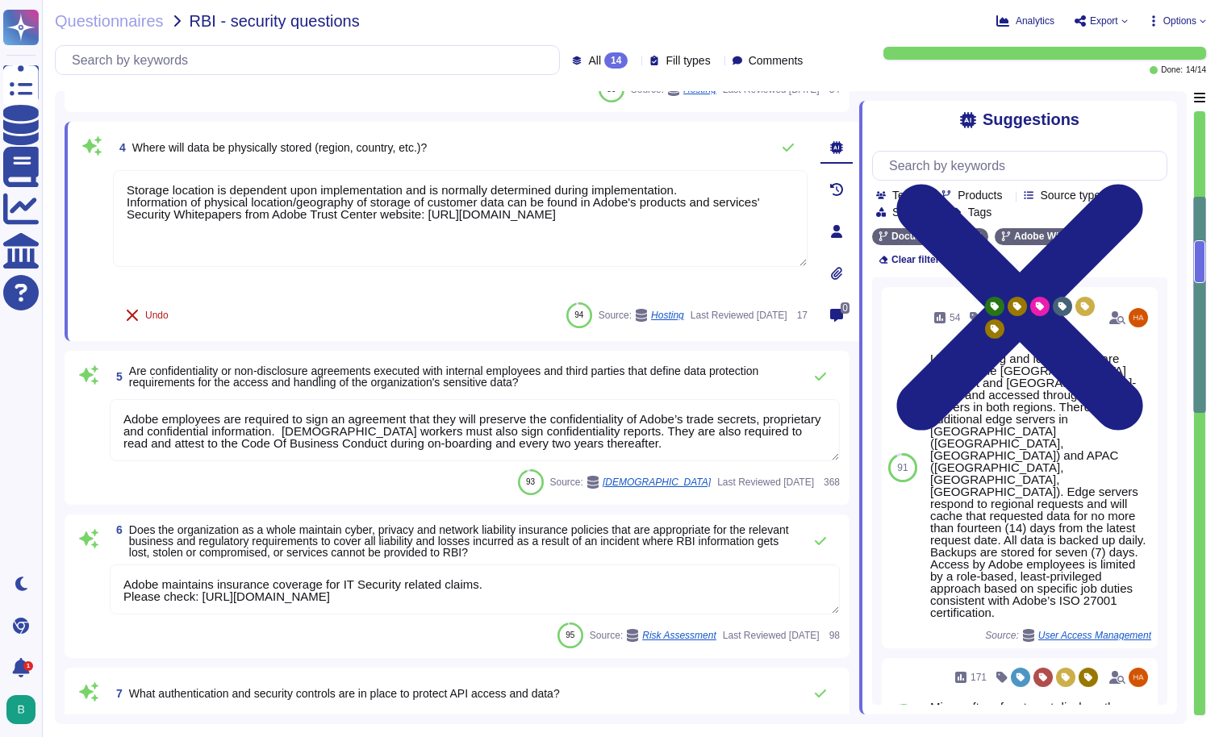
click at [132, 315] on icon at bounding box center [132, 315] width 11 height 11
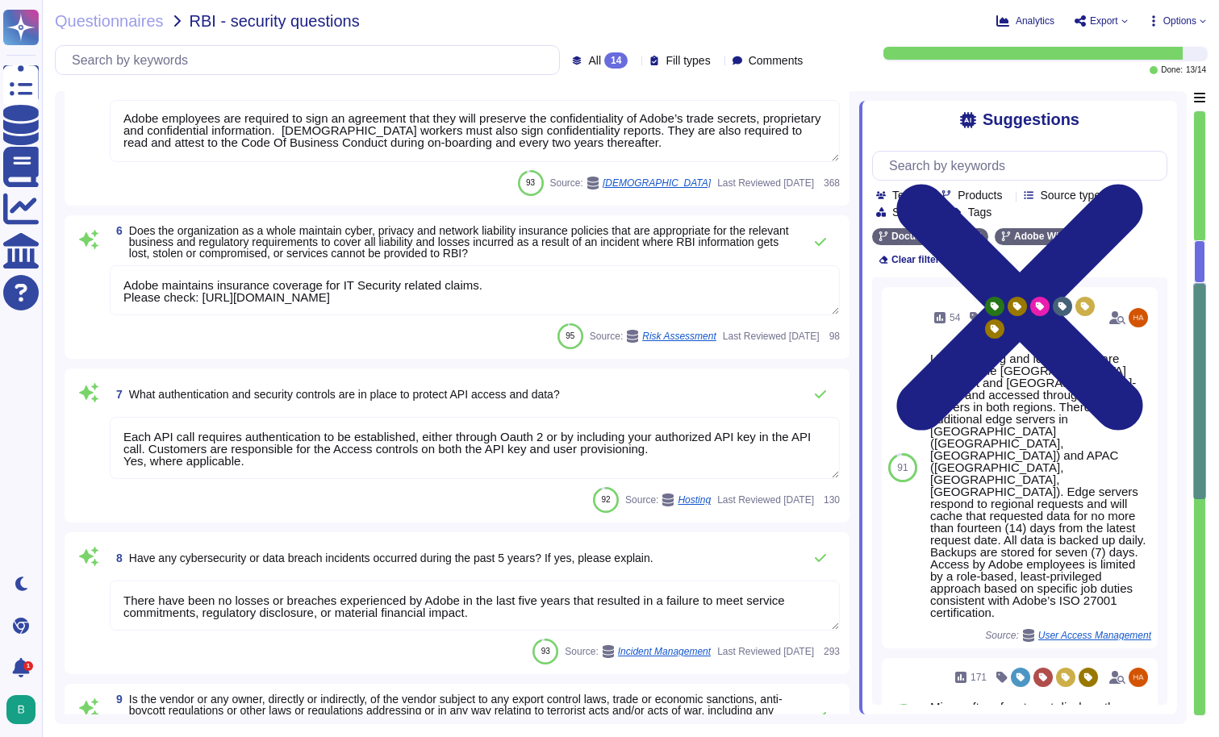
scroll to position [975, 0]
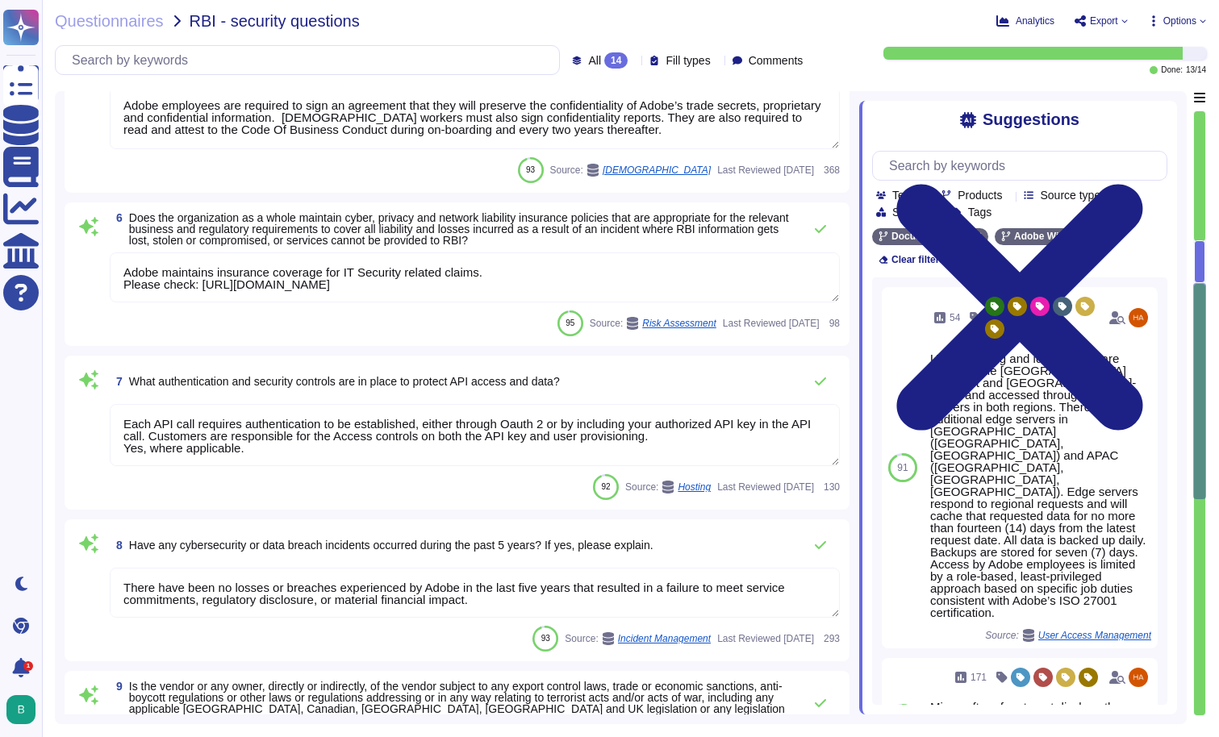
type textarea "To ensure ongoing compliance with the Adobe Vendor Information Security Standar…"
drag, startPoint x: 123, startPoint y: 272, endPoint x: 665, endPoint y: 290, distance: 542.5
click at [665, 290] on textarea "Adobe maintains insurance coverage for IT Security related claims. Please check…" at bounding box center [475, 278] width 730 height 50
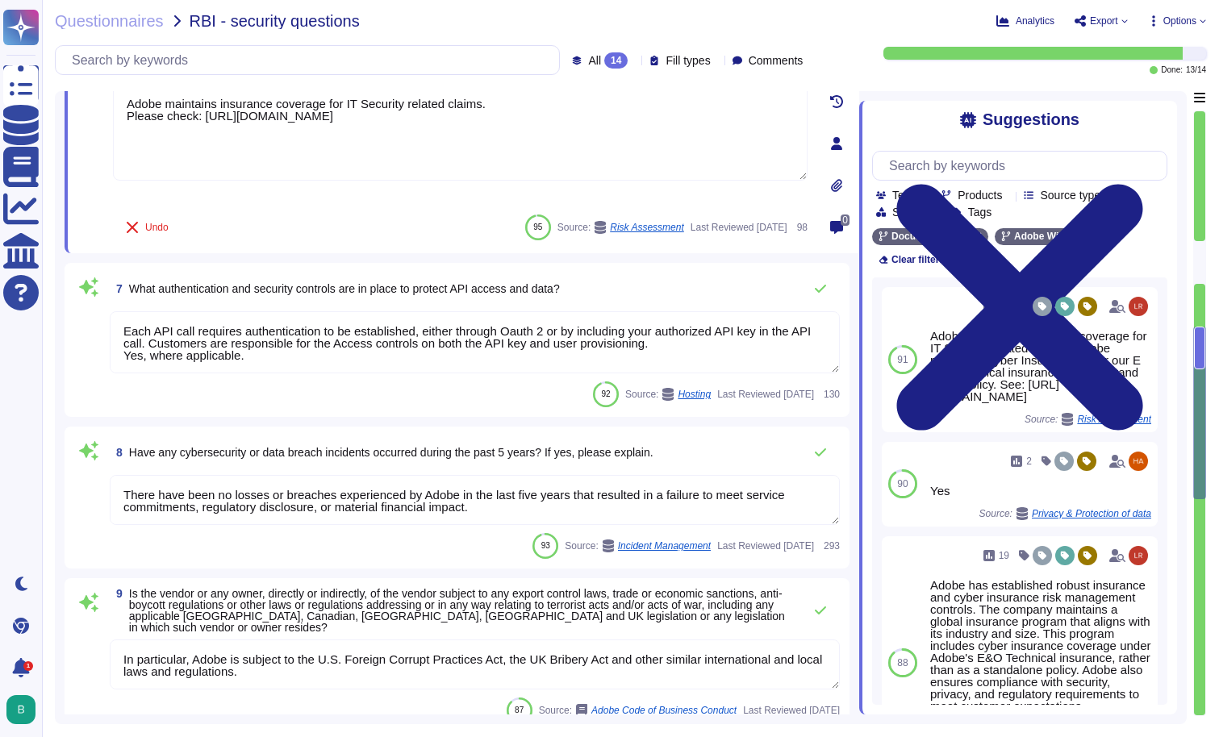
scroll to position [1065, 0]
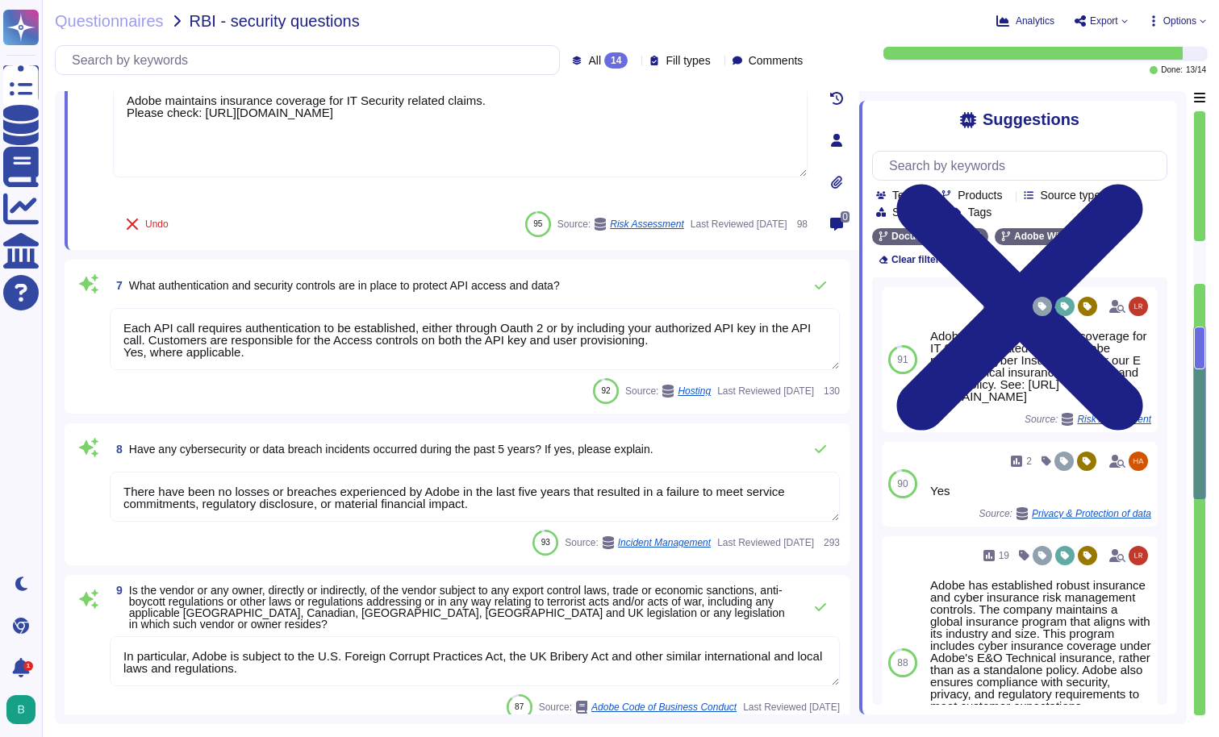
drag, startPoint x: 486, startPoint y: 507, endPoint x: 194, endPoint y: 471, distance: 294.2
click at [194, 471] on div "8 Have any cybersecurity or data breach incidents occurred during the past 5 ye…" at bounding box center [457, 494] width 766 height 123
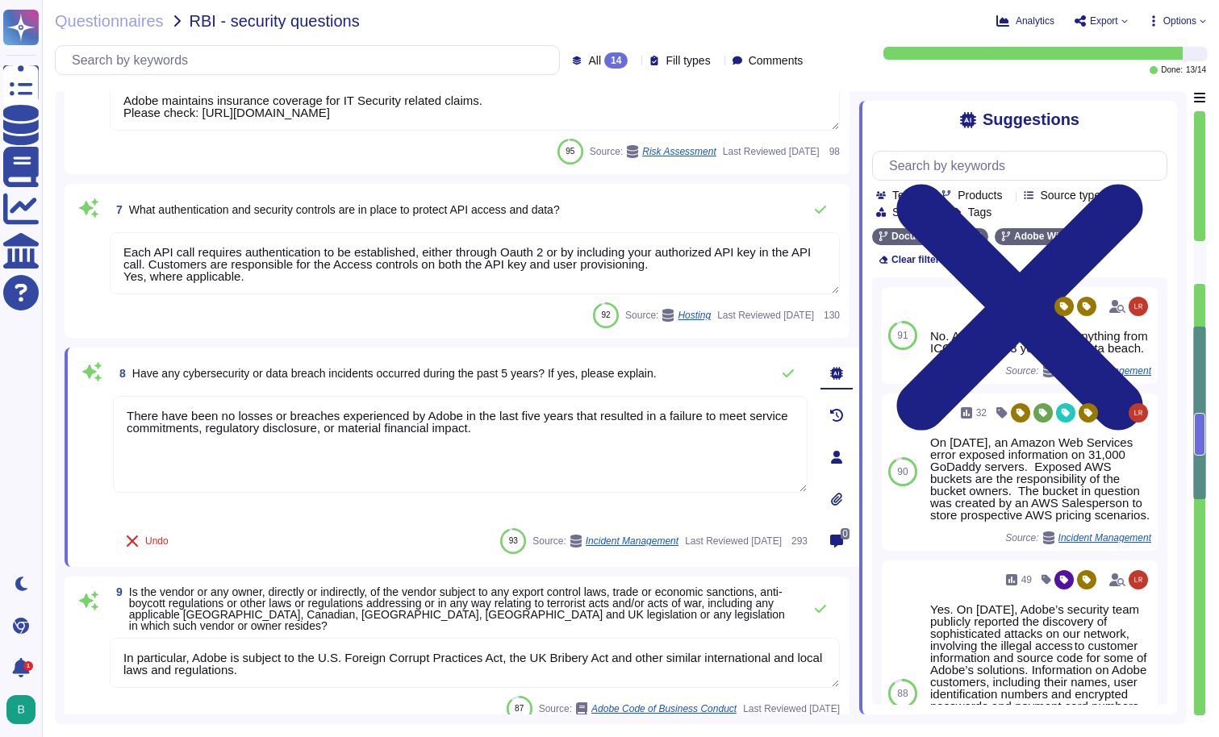
drag, startPoint x: 122, startPoint y: 256, endPoint x: 265, endPoint y: 280, distance: 144.8
click at [265, 280] on textarea "Each API call requires authentication to be established, either through Oauth 2…" at bounding box center [475, 263] width 730 height 62
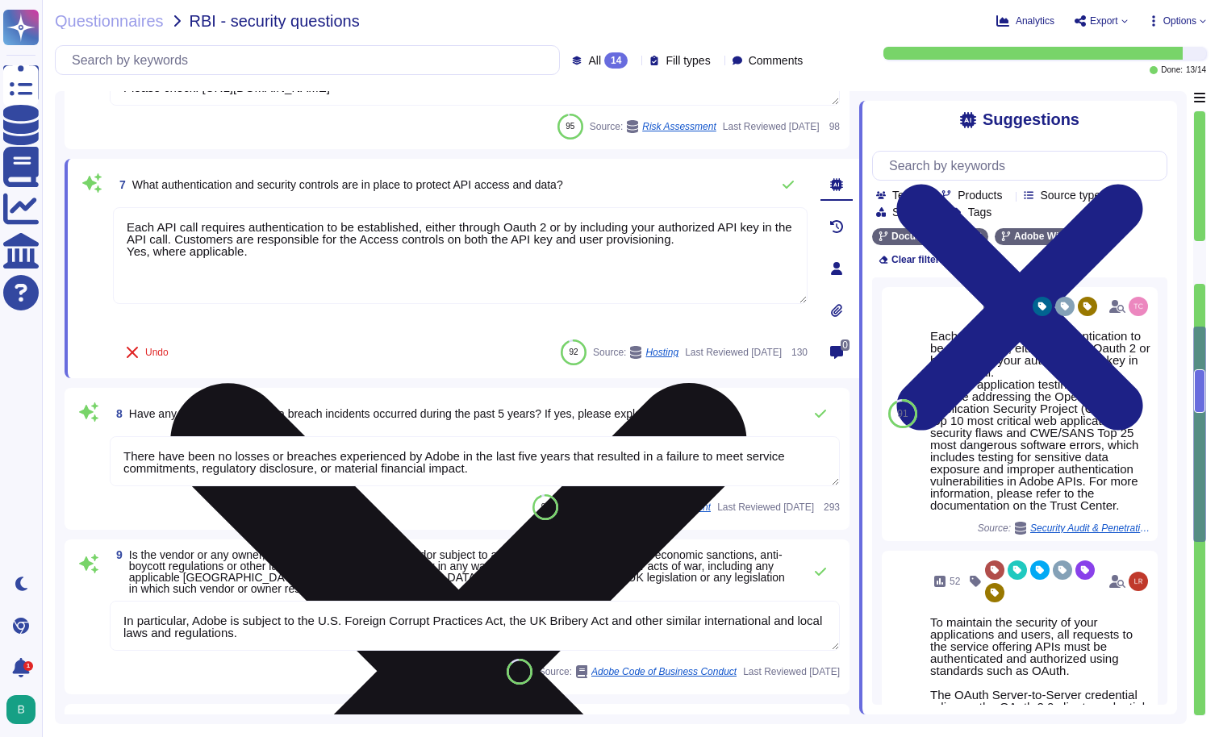
type textarea "Adobe uses machine learning software to aid in detecting threats and vulnerabil…"
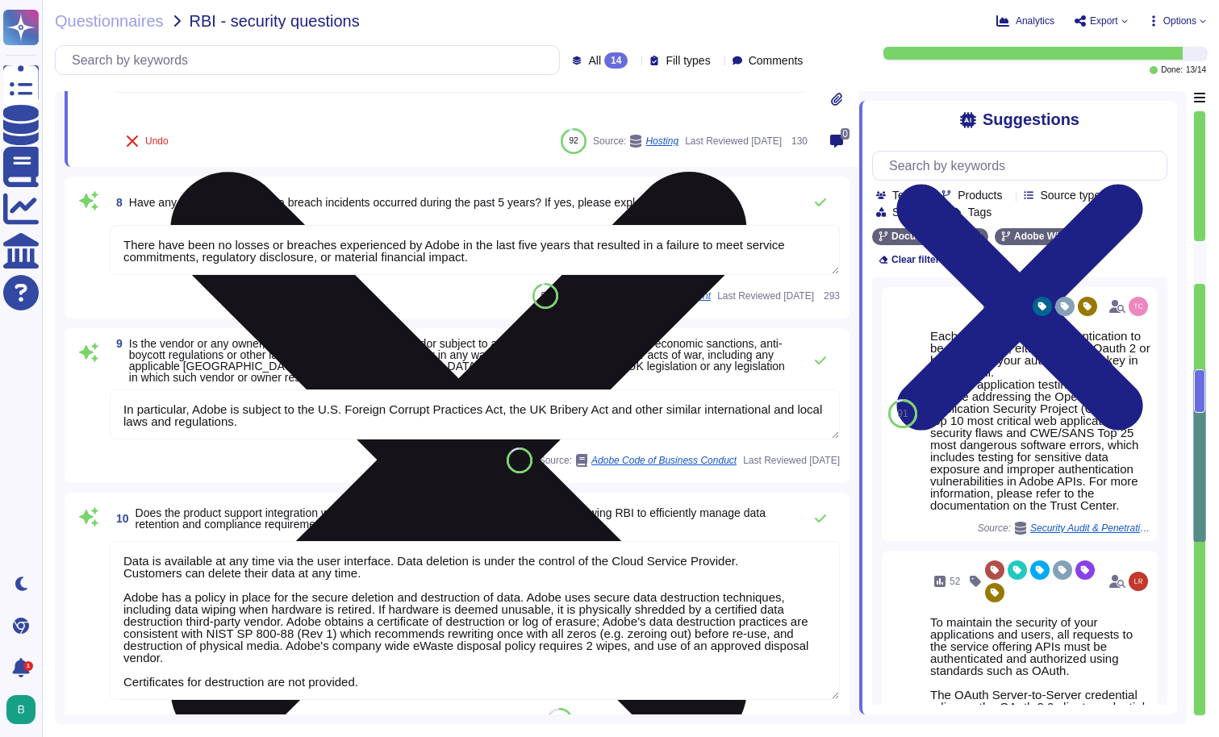
type textarea "Public Cloud hosting providers store all customer data but do not have logical …"
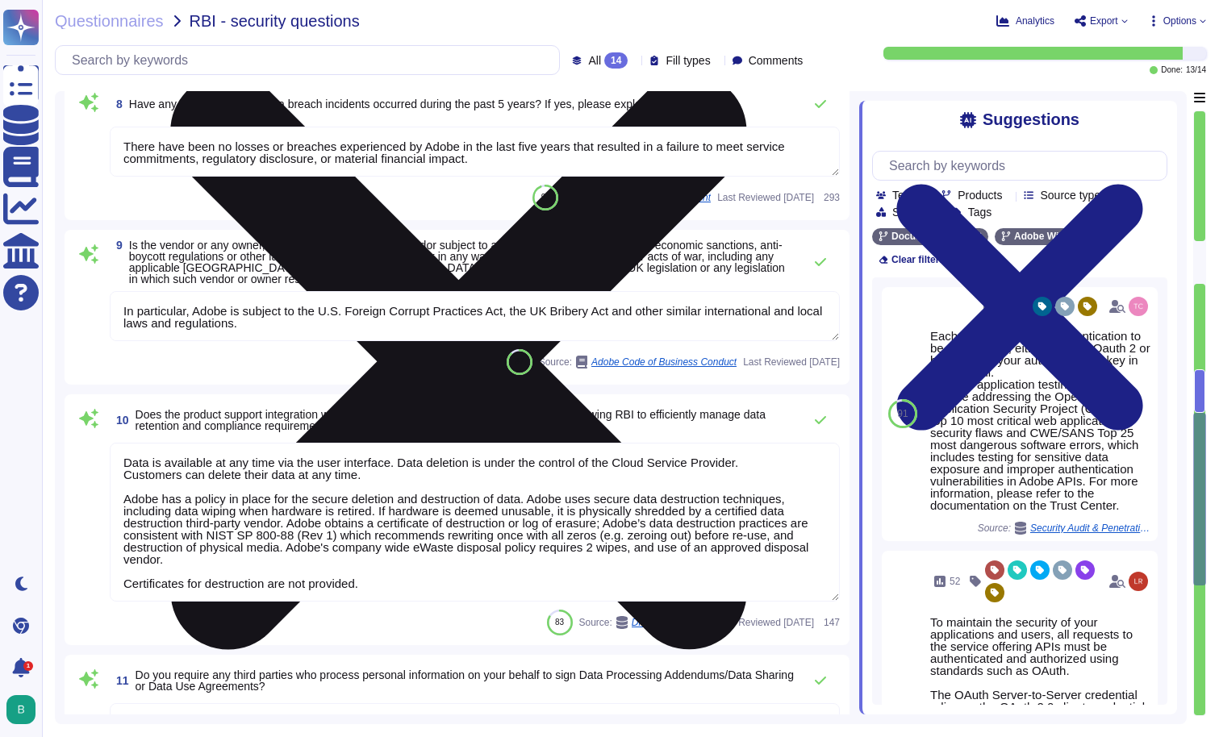
scroll to position [1384, 0]
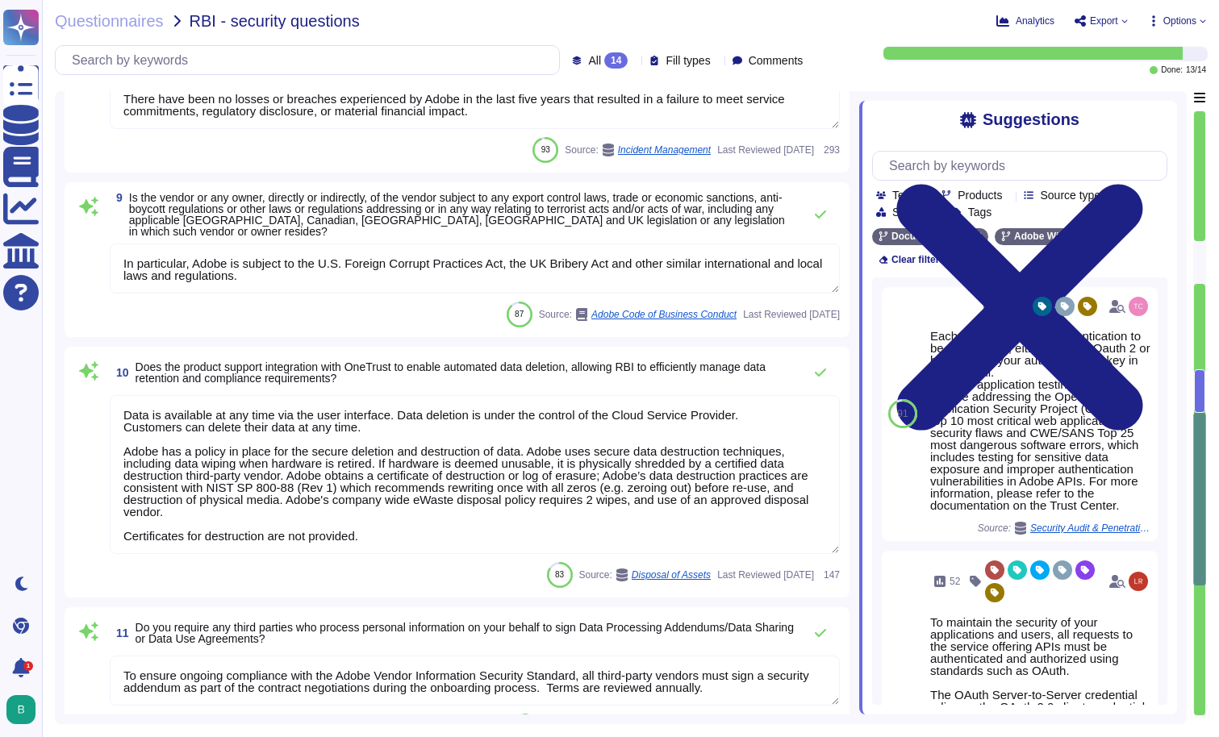
type textarea "Public Cloud hosting providers store all customer data but do not have logical …"
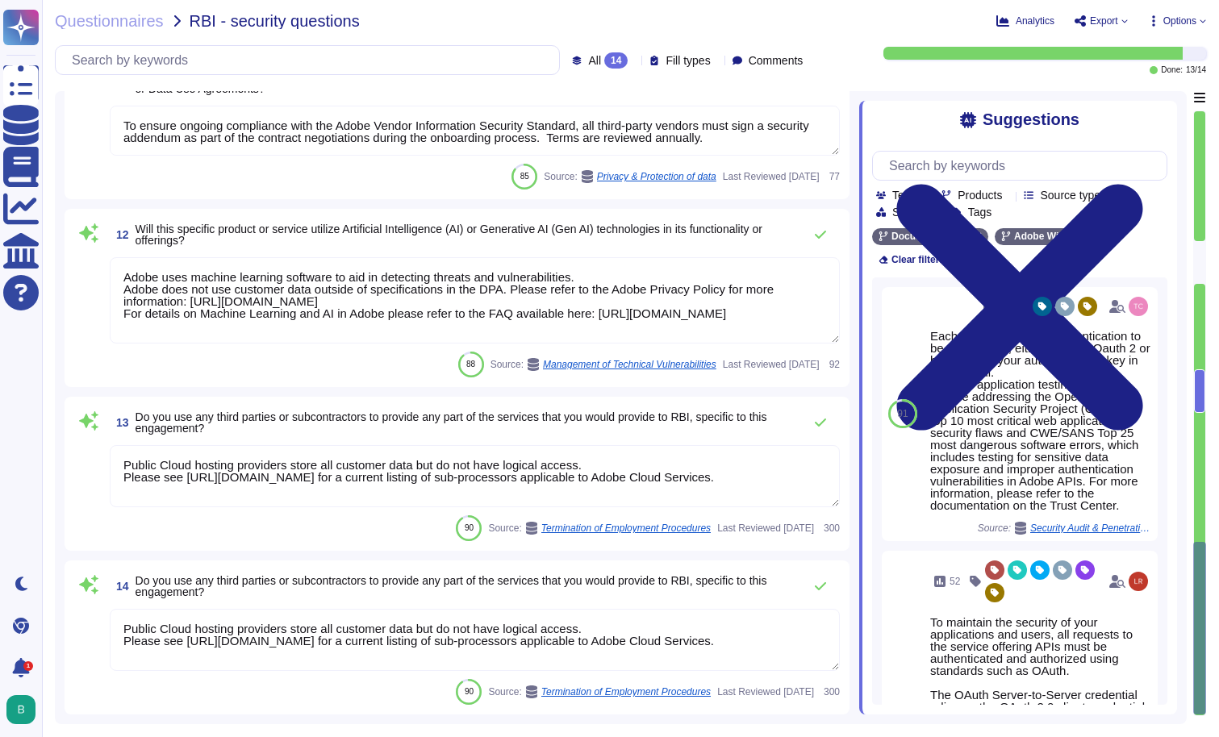
scroll to position [0, 0]
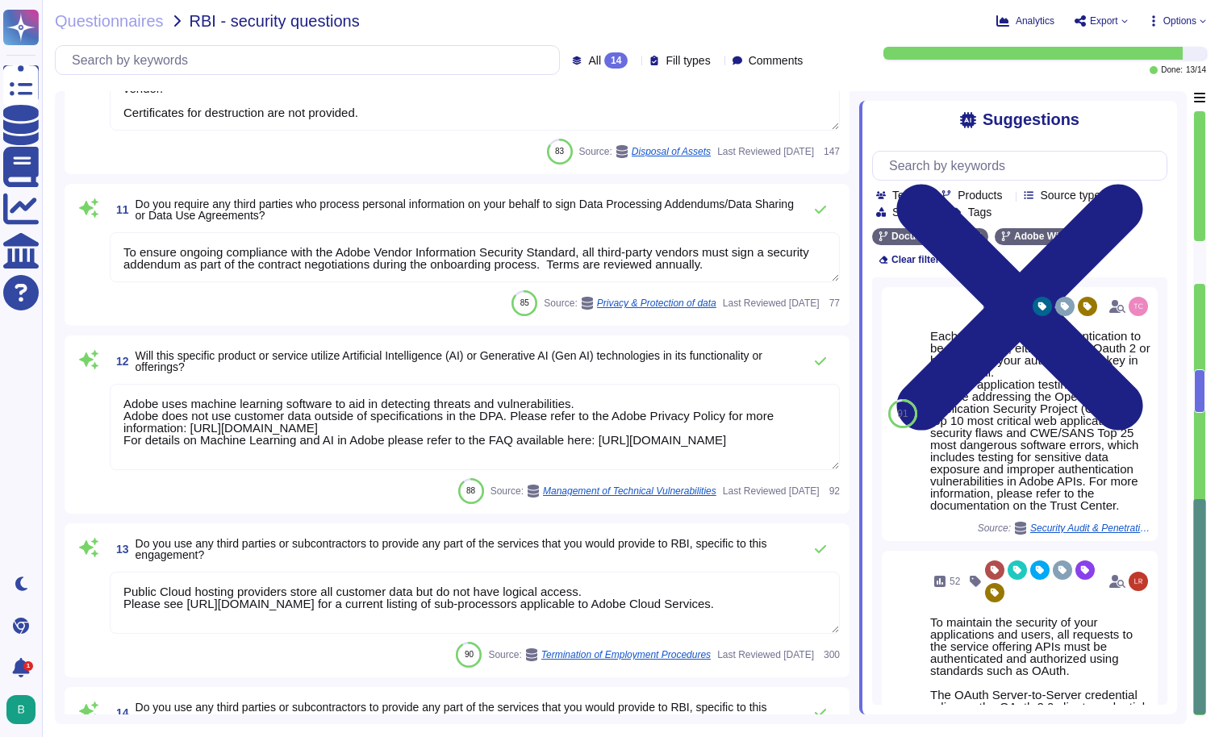
type textarea "There have been no losses or breaches experienced by Adobe in the last five yea…"
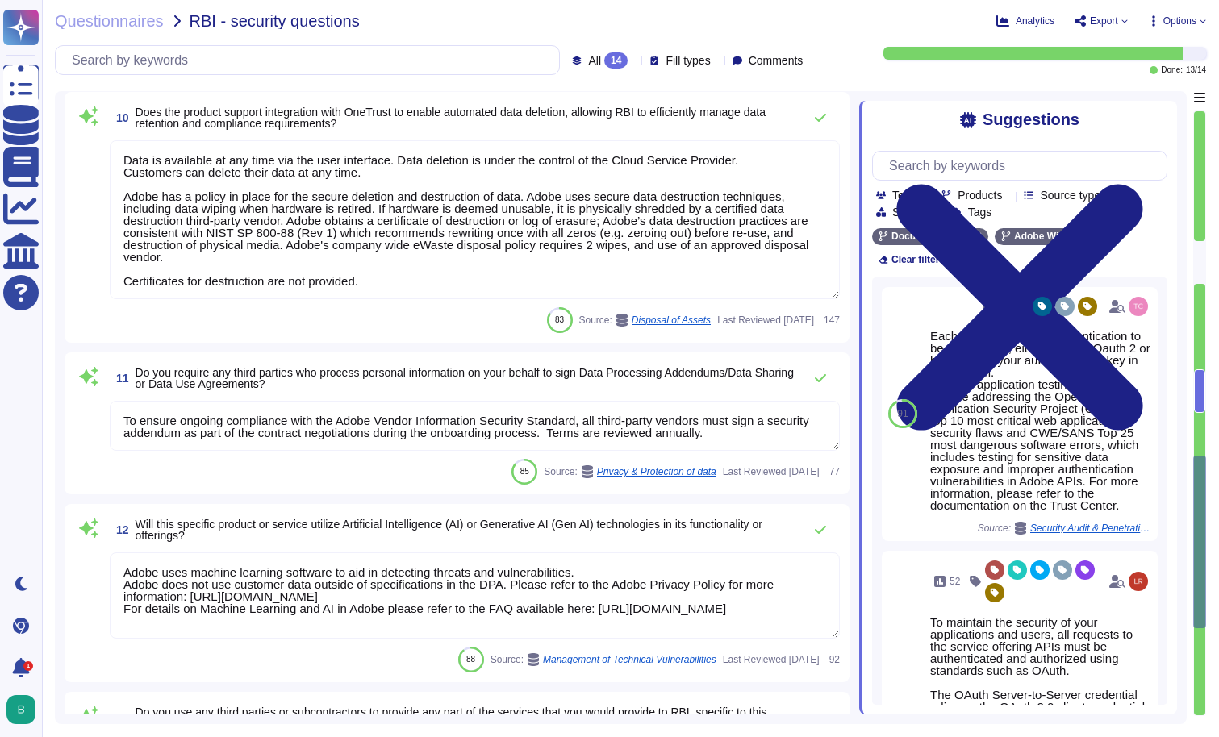
type textarea "Each API call requires authentication to be established, either through Oauth 2…"
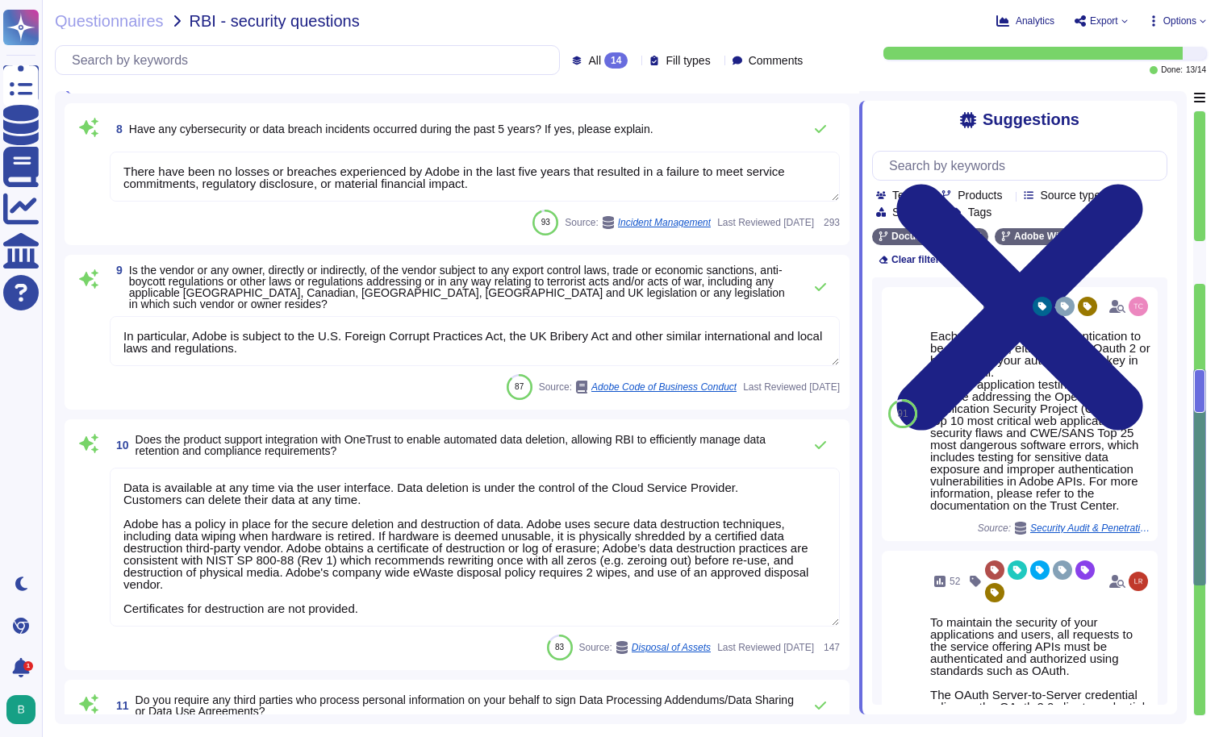
type textarea "Adobe maintains insurance coverage for IT Security related claims. Please check…"
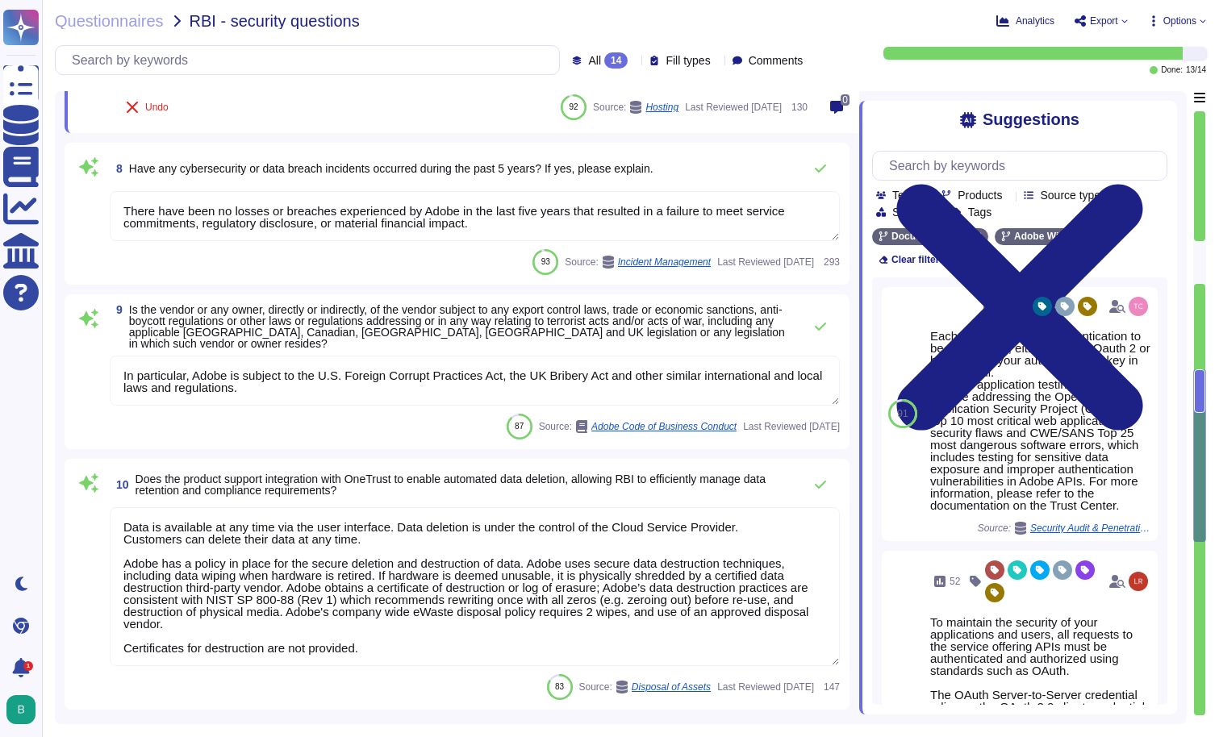
scroll to position [1305, 0]
click at [295, 394] on textarea "In particular, Adobe is subject to the U.S. Foreign Corrupt Practices Act, the …" at bounding box center [475, 382] width 730 height 50
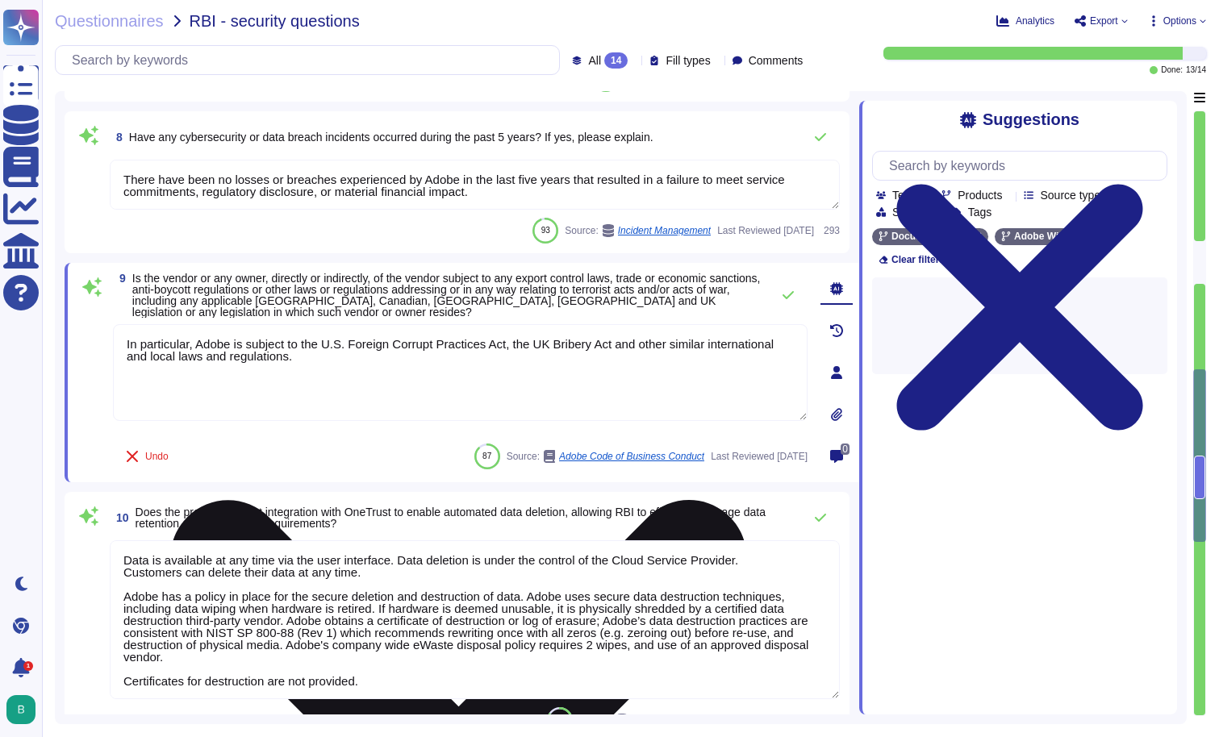
drag, startPoint x: 391, startPoint y: 357, endPoint x: 125, endPoint y: 344, distance: 266.6
click at [125, 344] on textarea "In particular, Adobe is subject to the U.S. Foreign Corrupt Practices Act, the …" at bounding box center [460, 372] width 695 height 97
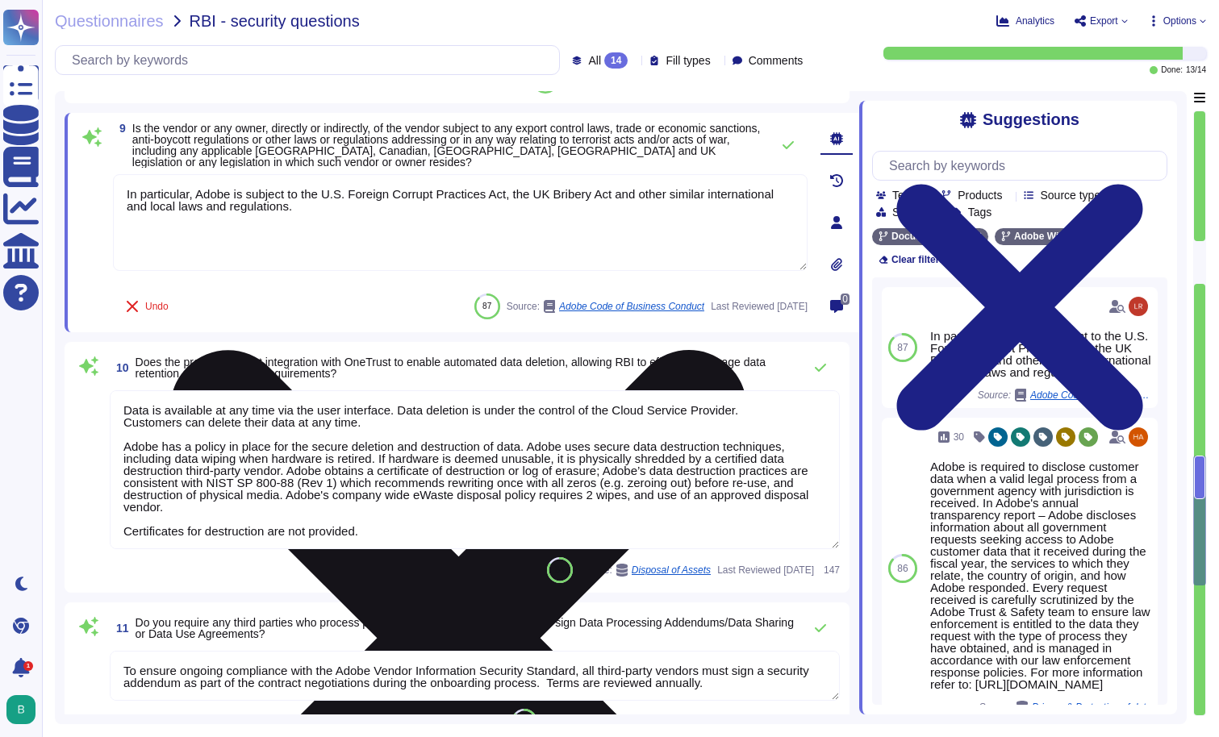
type textarea "Public Cloud hosting providers store all customer data but do not have logical …"
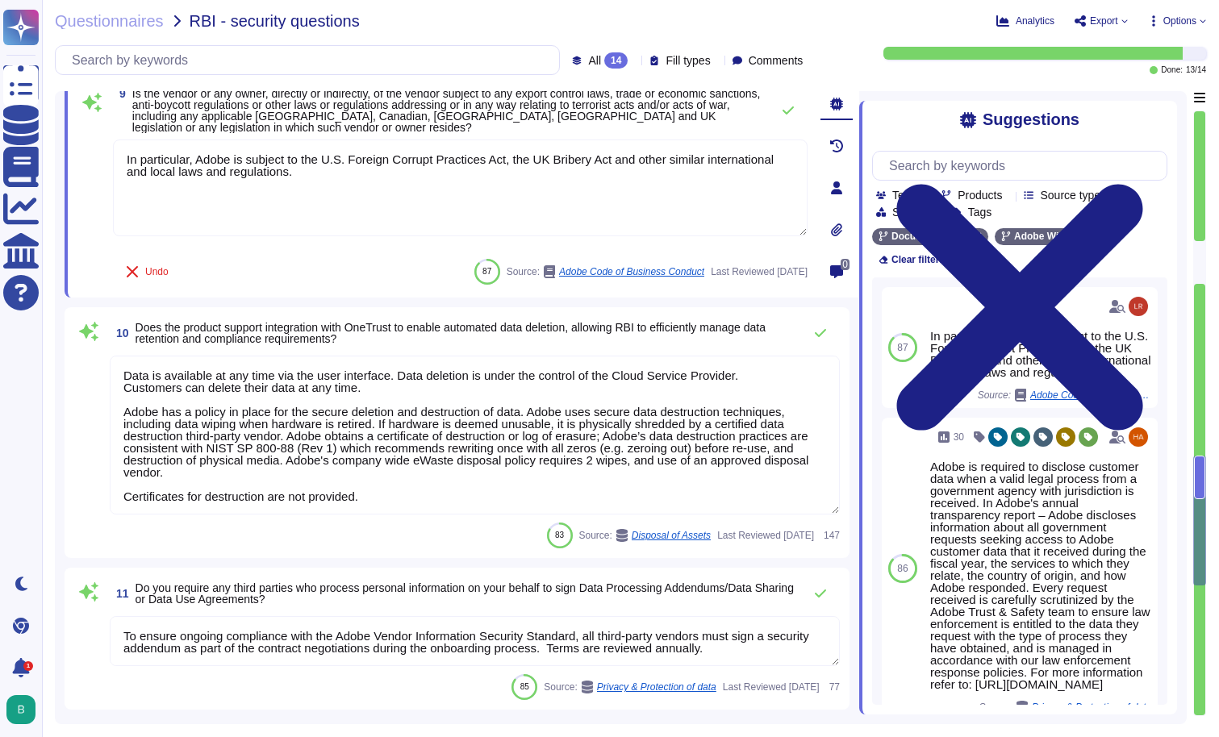
scroll to position [0, 0]
drag, startPoint x: 394, startPoint y: 501, endPoint x: 117, endPoint y: 373, distance: 305.0
click at [117, 373] on textarea "Data is available at any time via the user interface. Data deletion is under th…" at bounding box center [475, 435] width 730 height 159
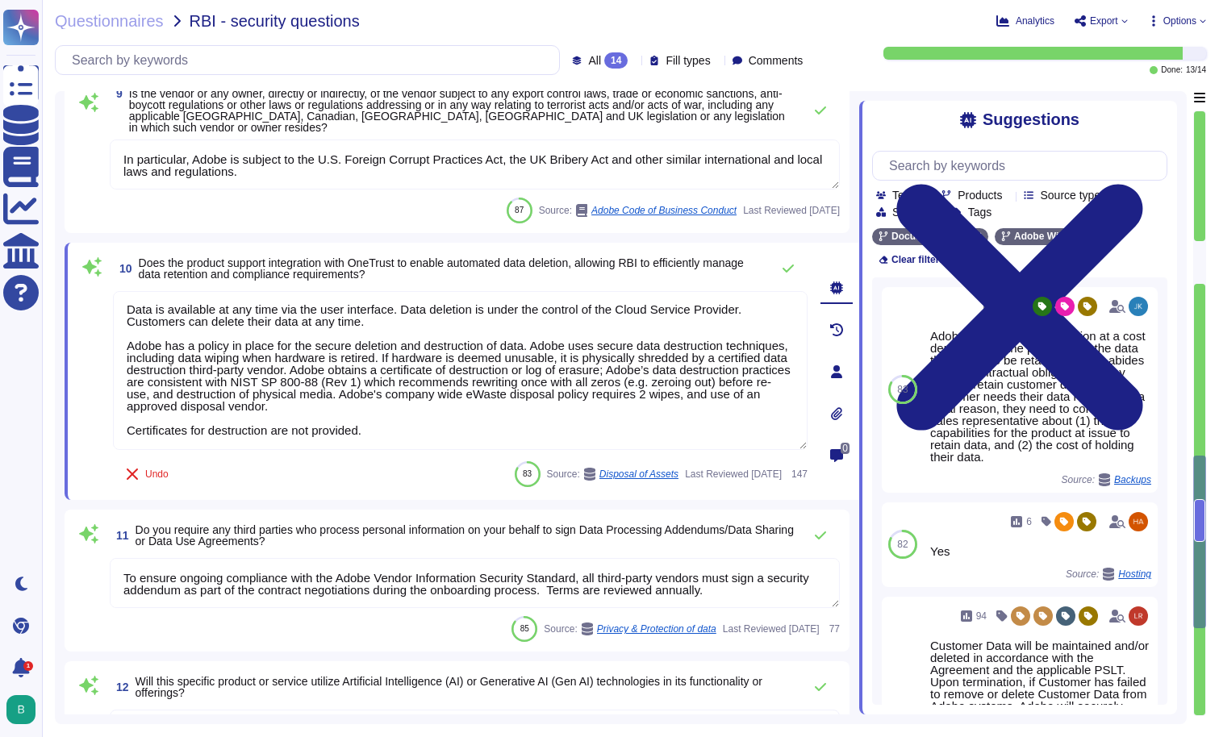
scroll to position [2, 0]
click at [166, 584] on textarea "To ensure ongoing compliance with the Adobe Vendor Information Security Standar…" at bounding box center [475, 583] width 730 height 50
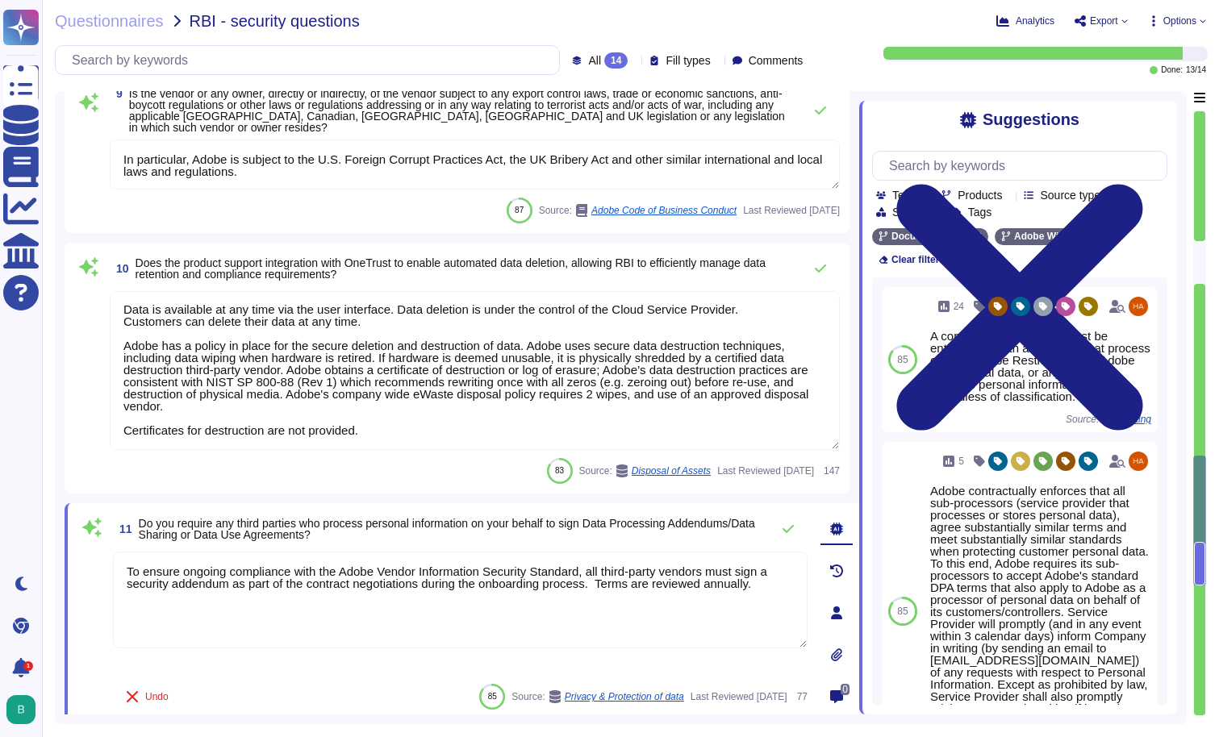
drag, startPoint x: 125, startPoint y: 573, endPoint x: 133, endPoint y: 612, distance: 40.3
click at [133, 612] on textarea "To ensure ongoing compliance with the Adobe Vendor Information Security Standar…" at bounding box center [460, 600] width 695 height 97
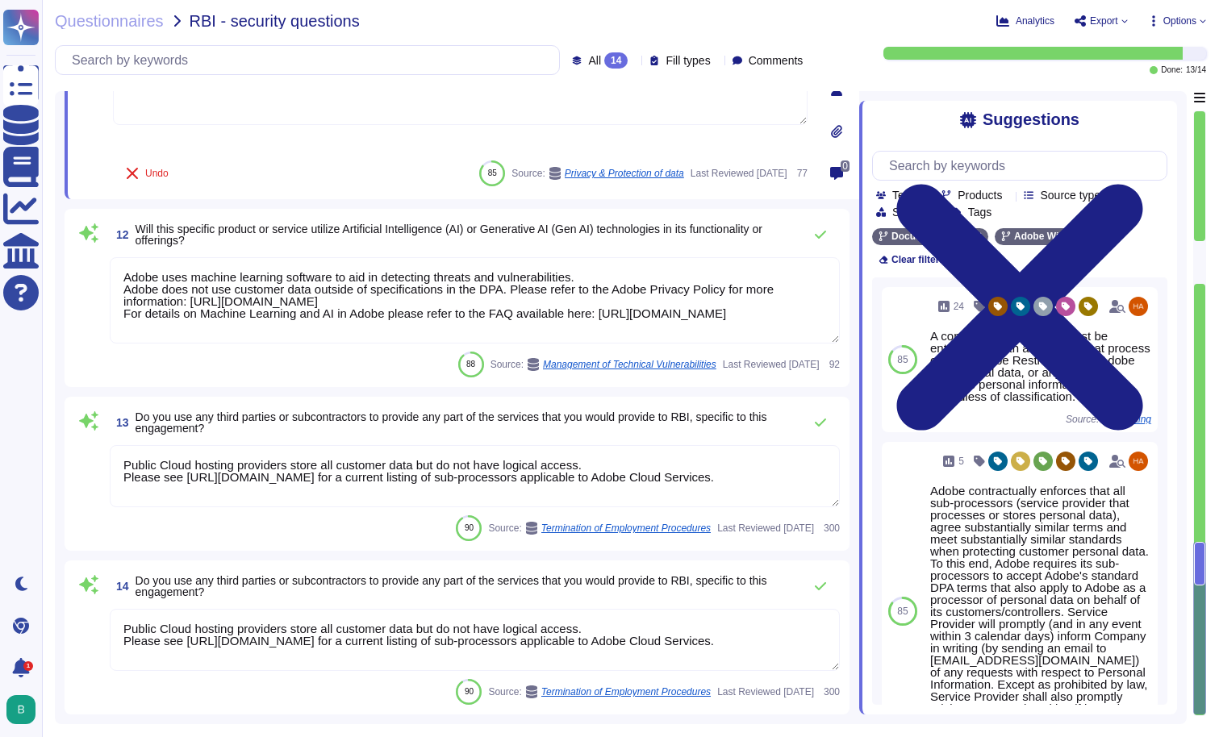
scroll to position [1975, 0]
drag, startPoint x: 228, startPoint y: 492, endPoint x: 130, endPoint y: 456, distance: 104.2
click at [130, 456] on textarea "Public Cloud hosting providers store all customer data but do not have logical …" at bounding box center [475, 476] width 730 height 62
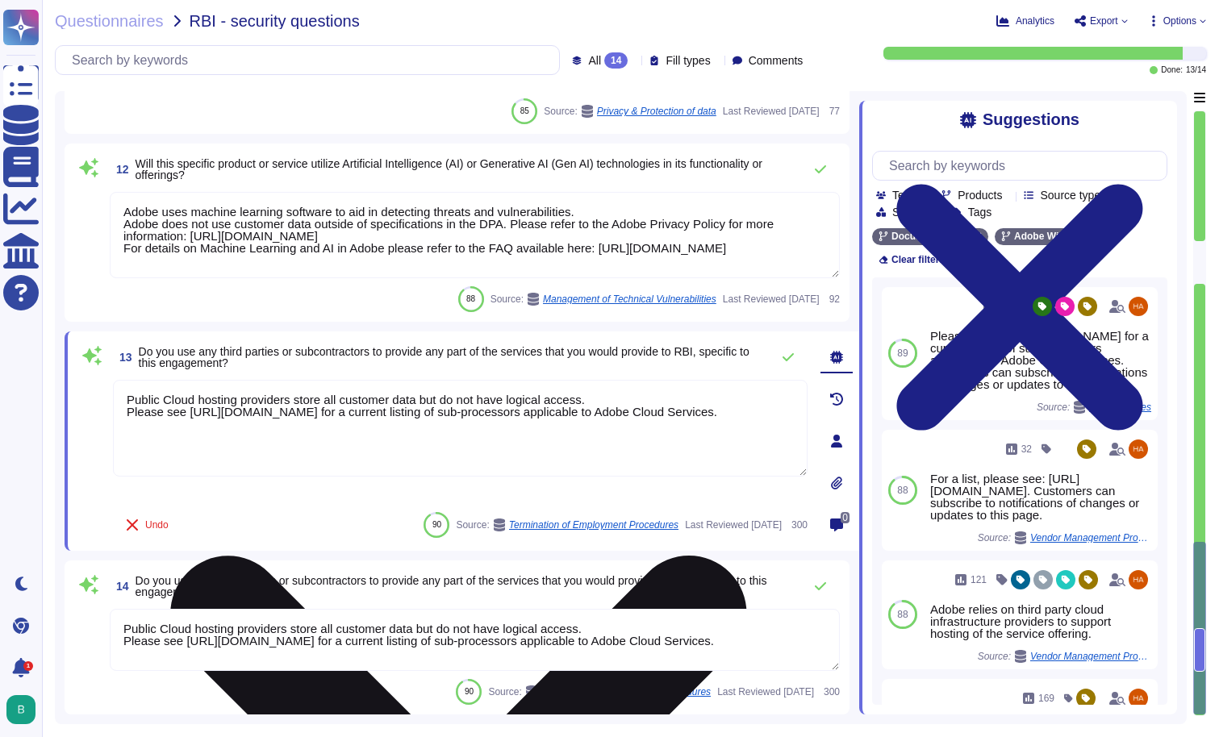
scroll to position [10, 0]
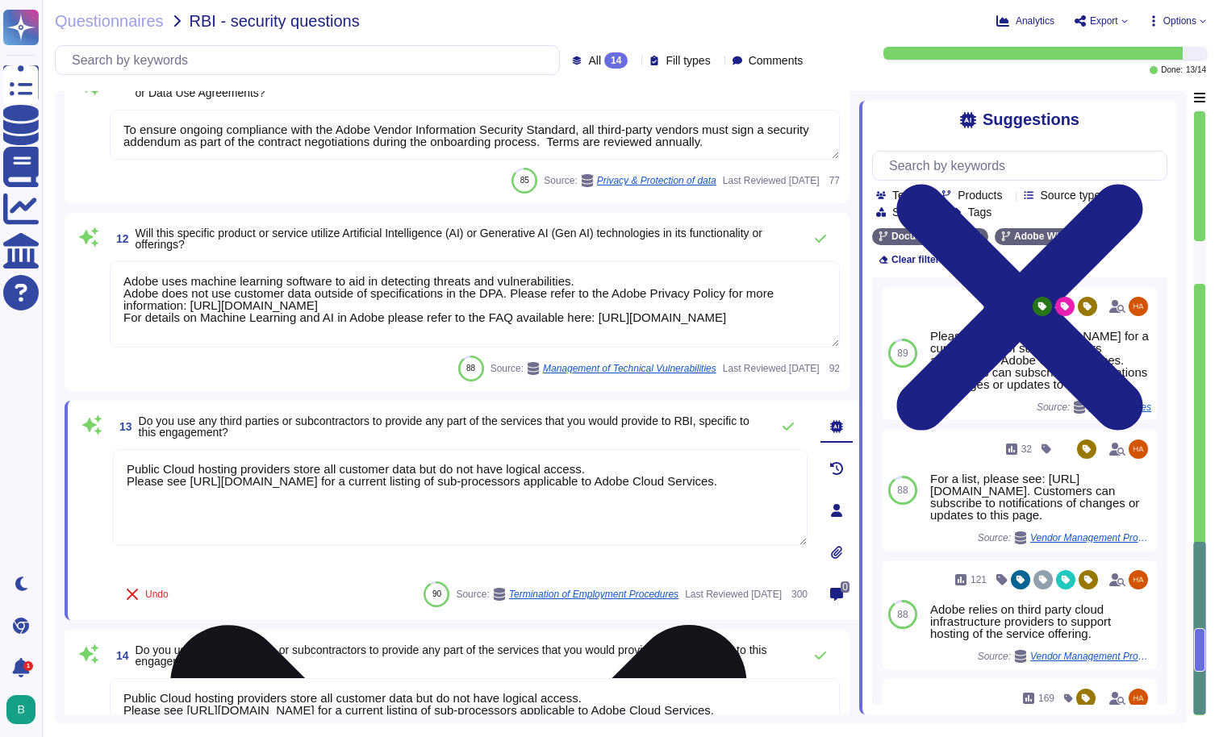
type textarea "In particular, Adobe is subject to the U.S. Foreign Corrupt Practices Act, the …"
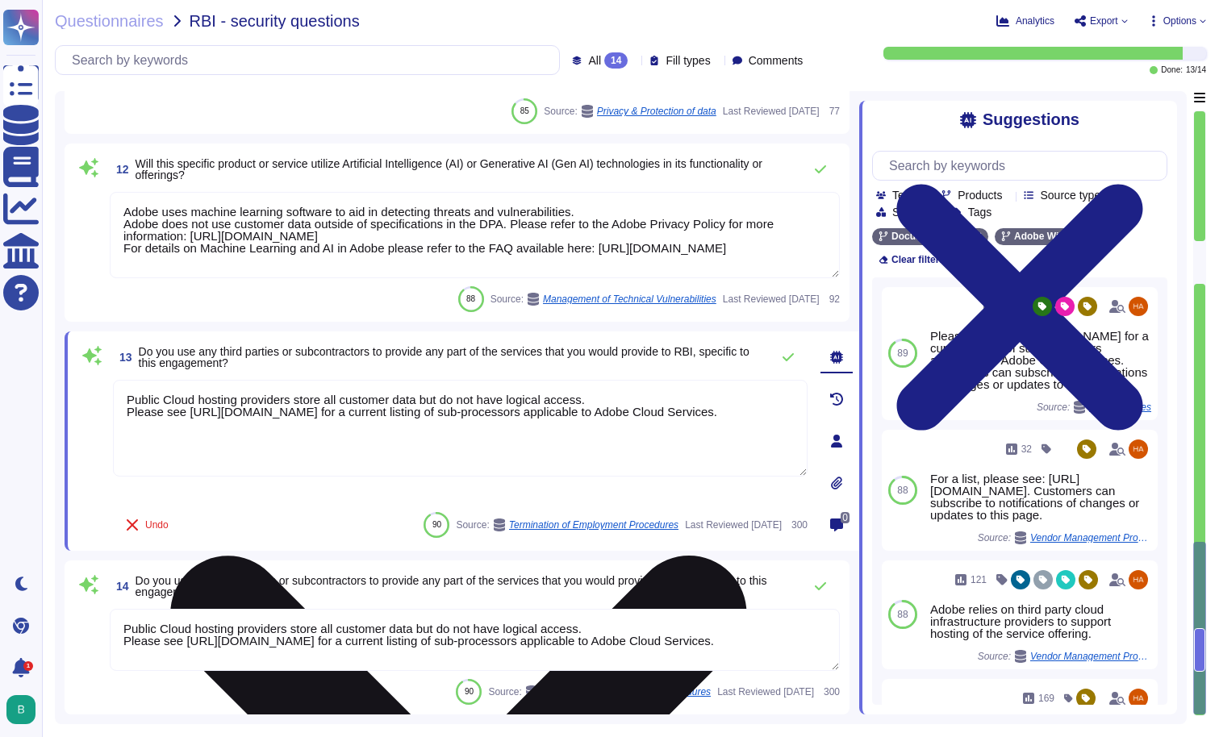
scroll to position [0, 0]
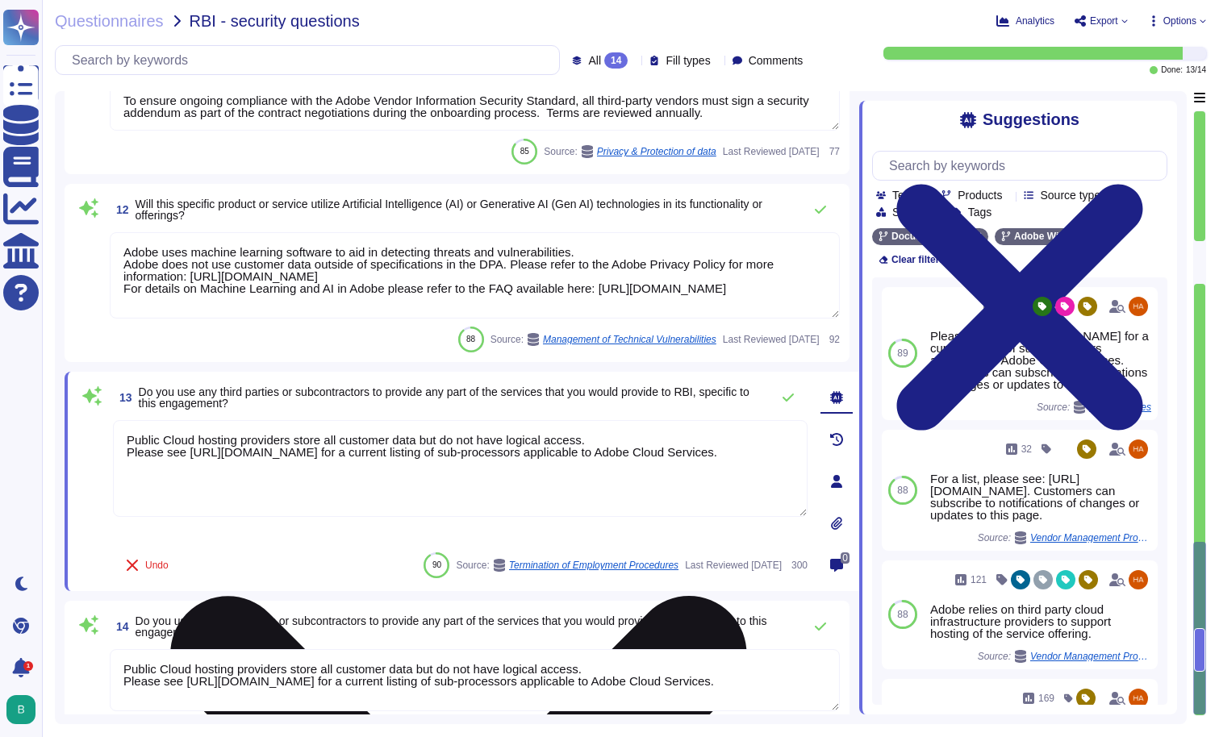
type textarea "In particular, Adobe is subject to the U.S. Foreign Corrupt Practices Act, the …"
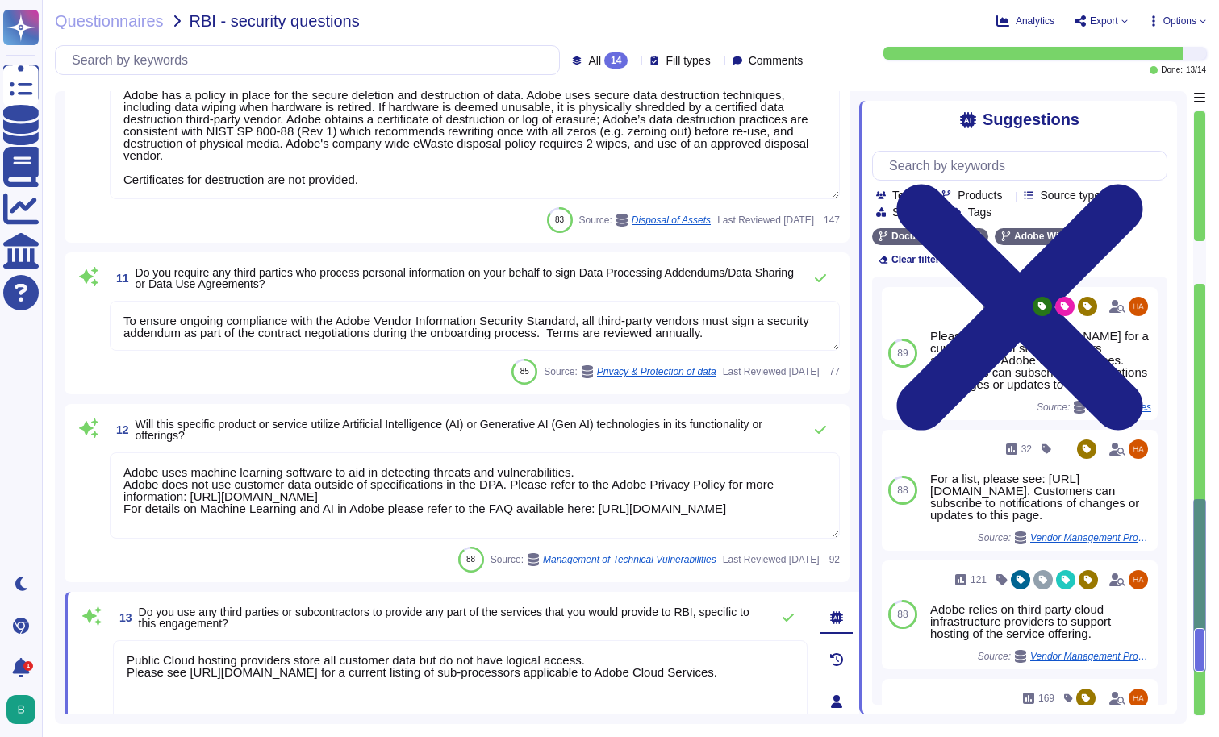
type textarea "There have been no losses or breaches experienced by Adobe in the last five yea…"
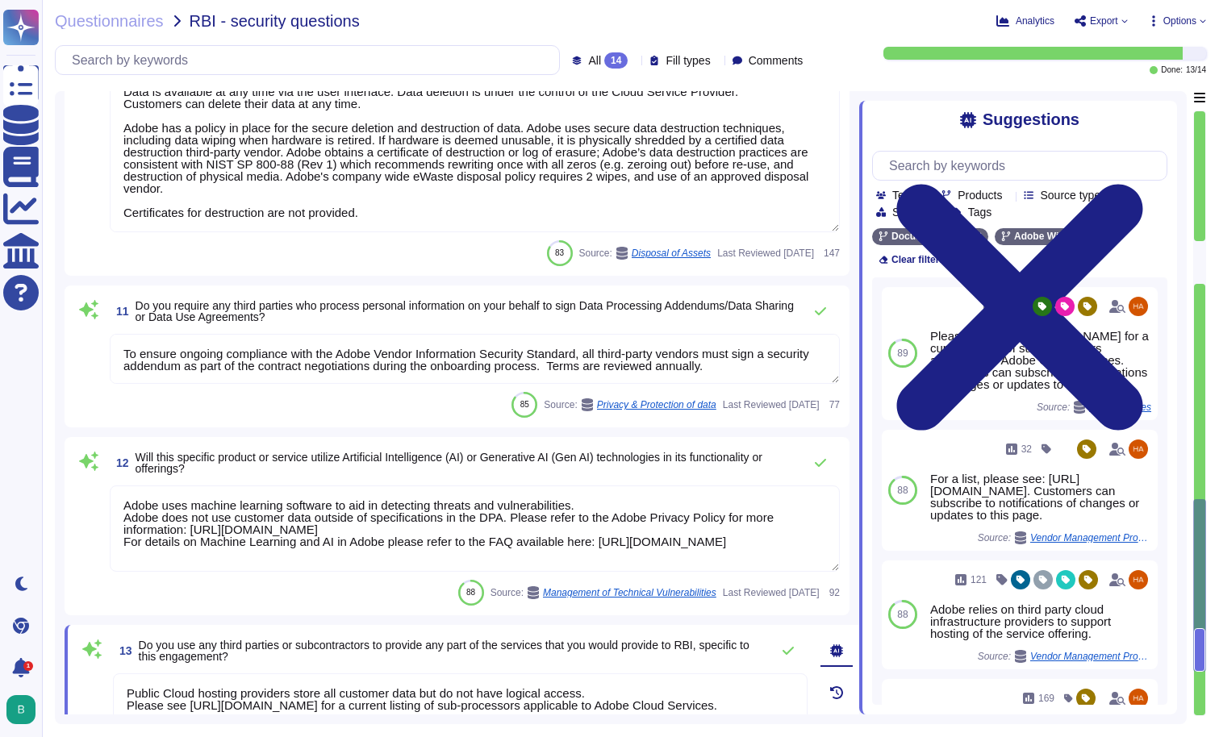
scroll to position [1683, 0]
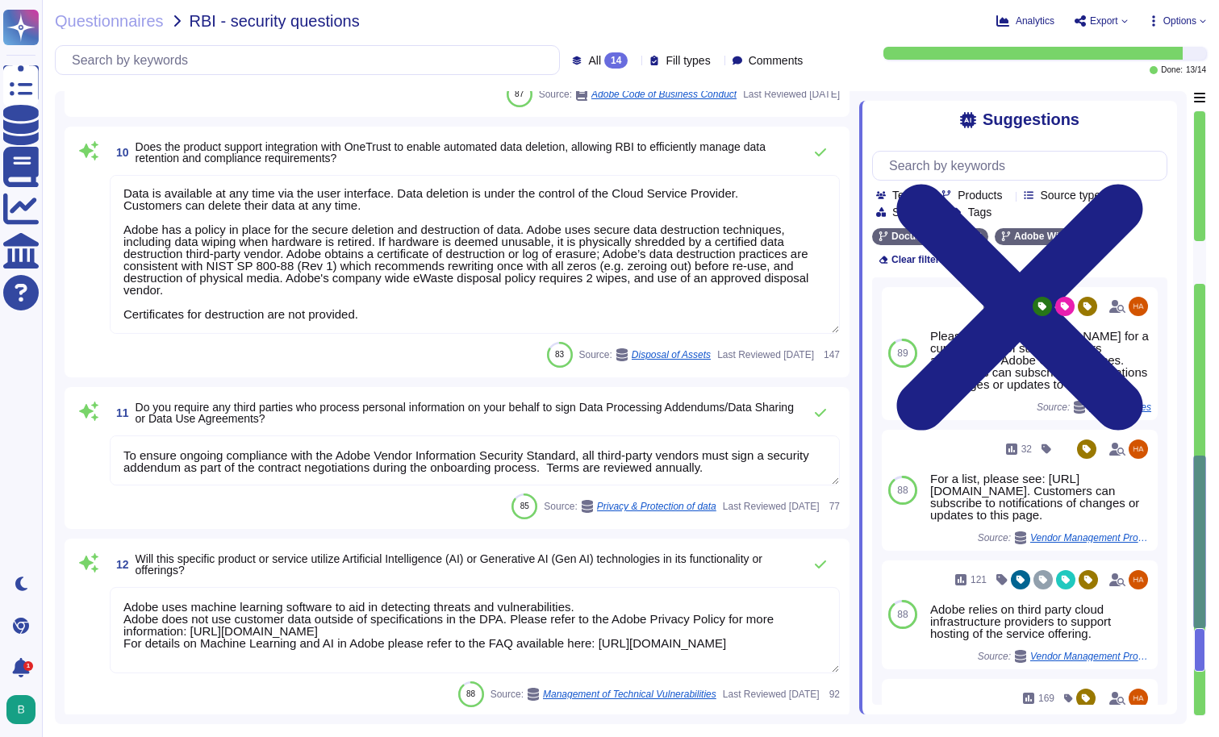
type textarea "Each API call requires authentication to be established, either through Oauth 2…"
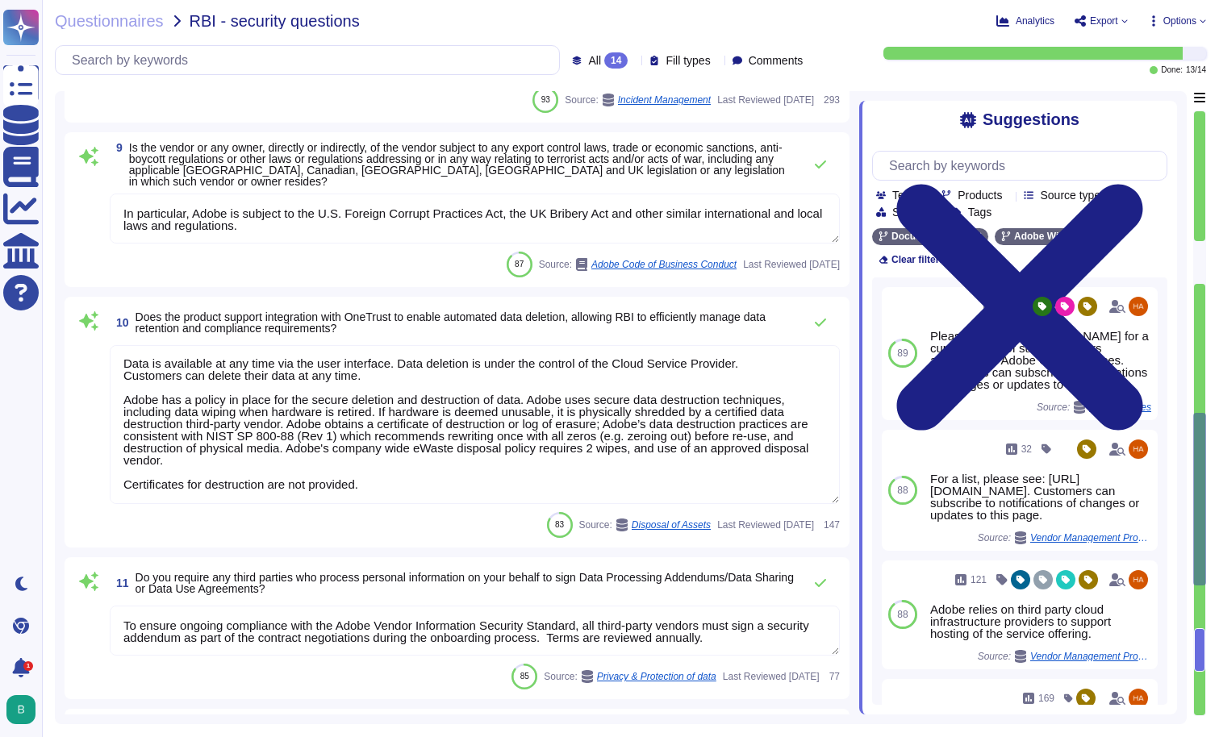
type textarea "Adobe maintains insurance coverage for IT Security related claims. Please check…"
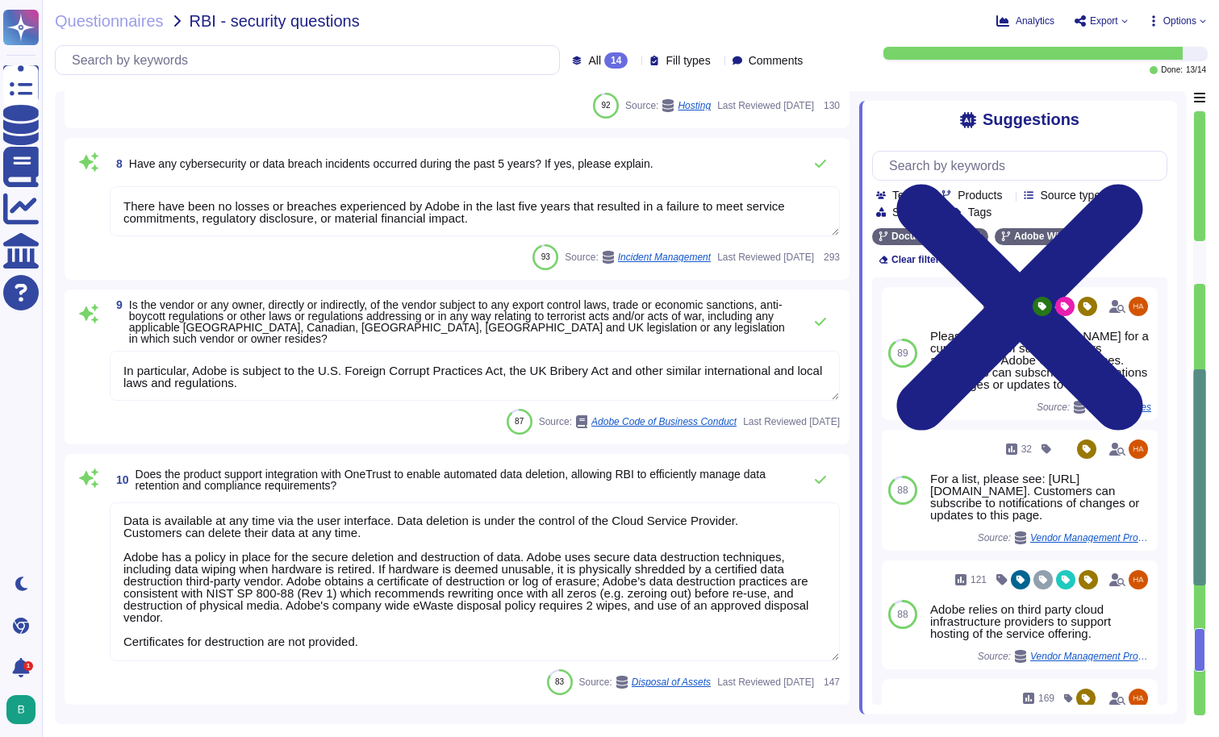
type textarea "Adobe employees are required to sign an agreement that they will preserve the c…"
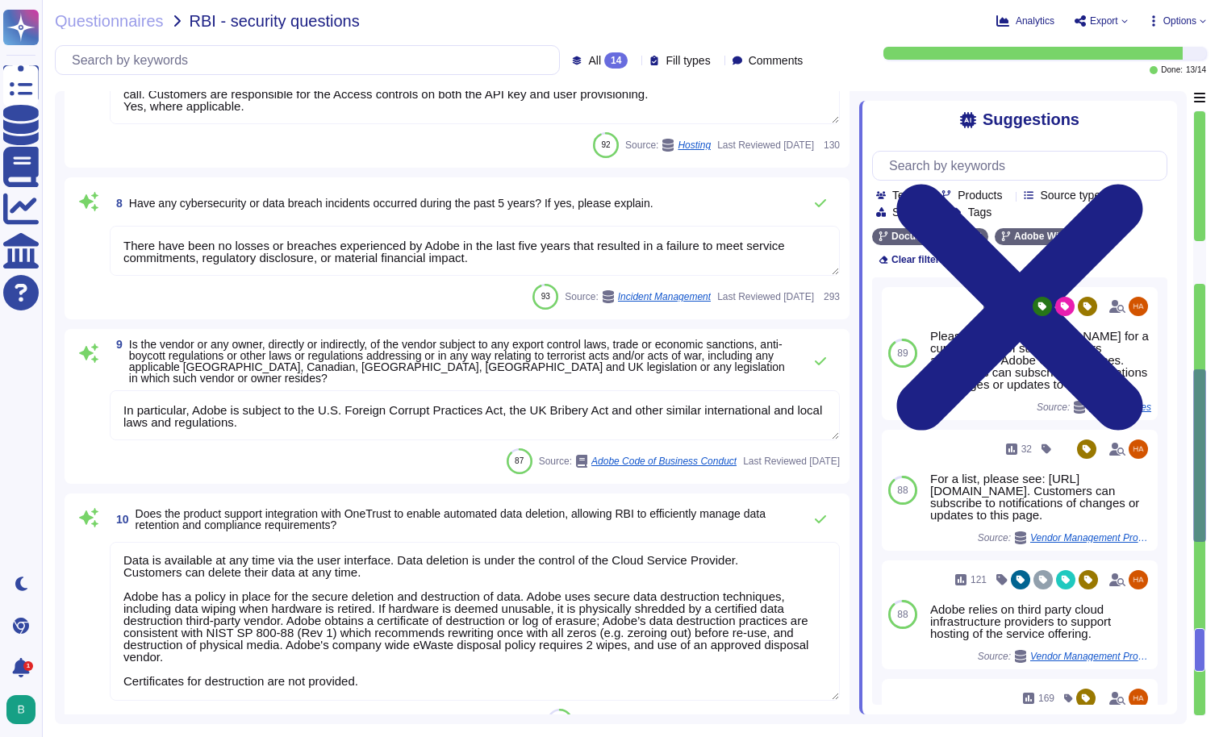
scroll to position [1209, 0]
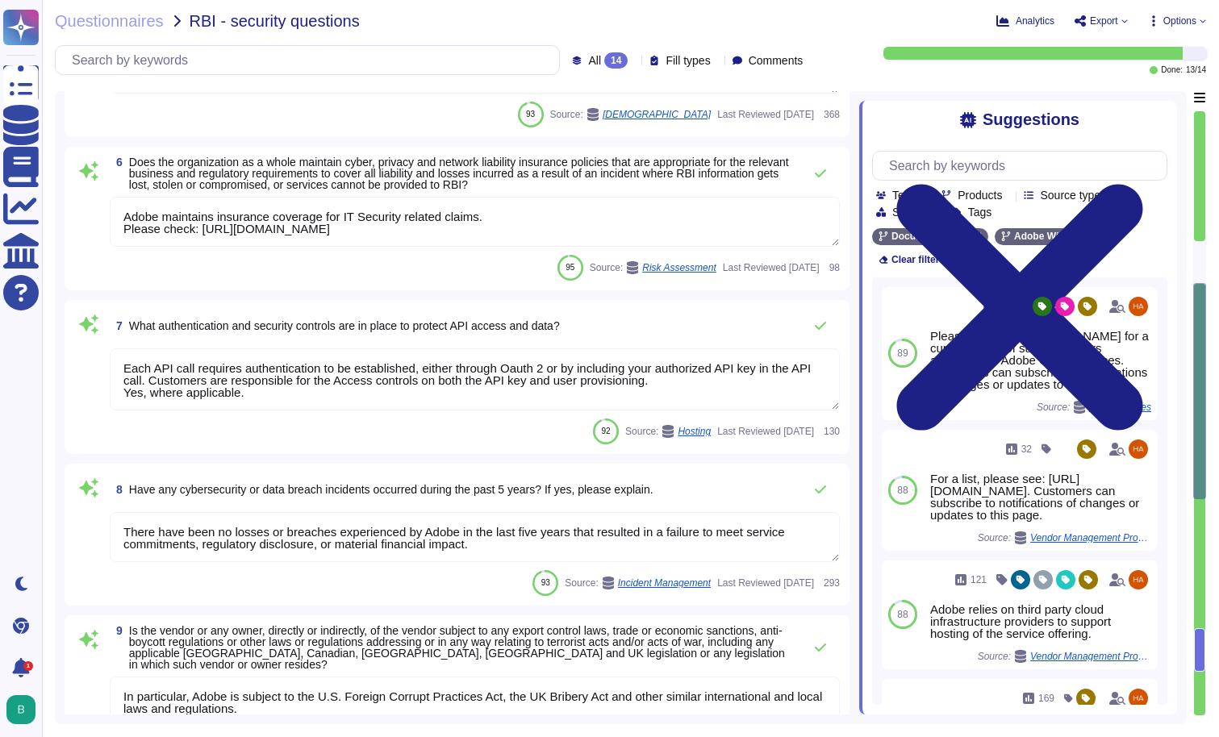
type textarea "Data is segregated per customer (shared environment). Data is separated logical…"
type textarea "Storage location is dependent upon implementation and is normally determined du…"
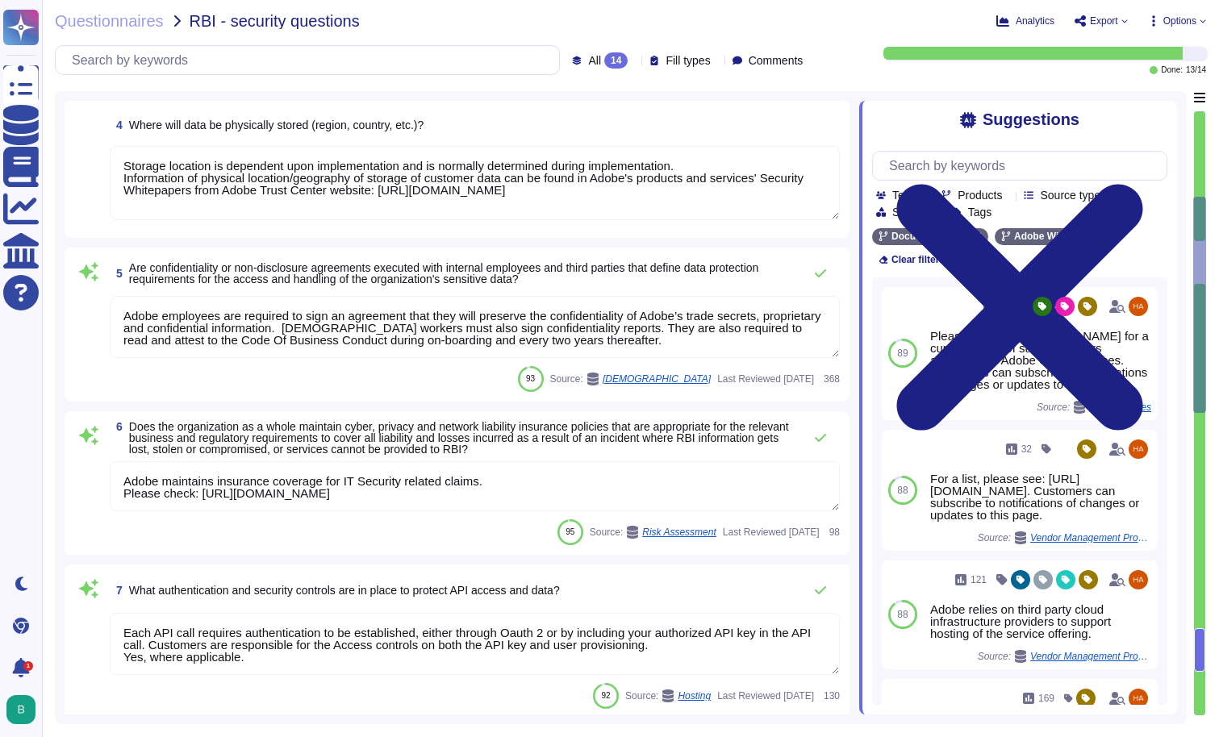
type textarea "Lor ipsum dolorsit, ametc adipiscingel se doeiusm te inc utlabor etdolore; ma a…"
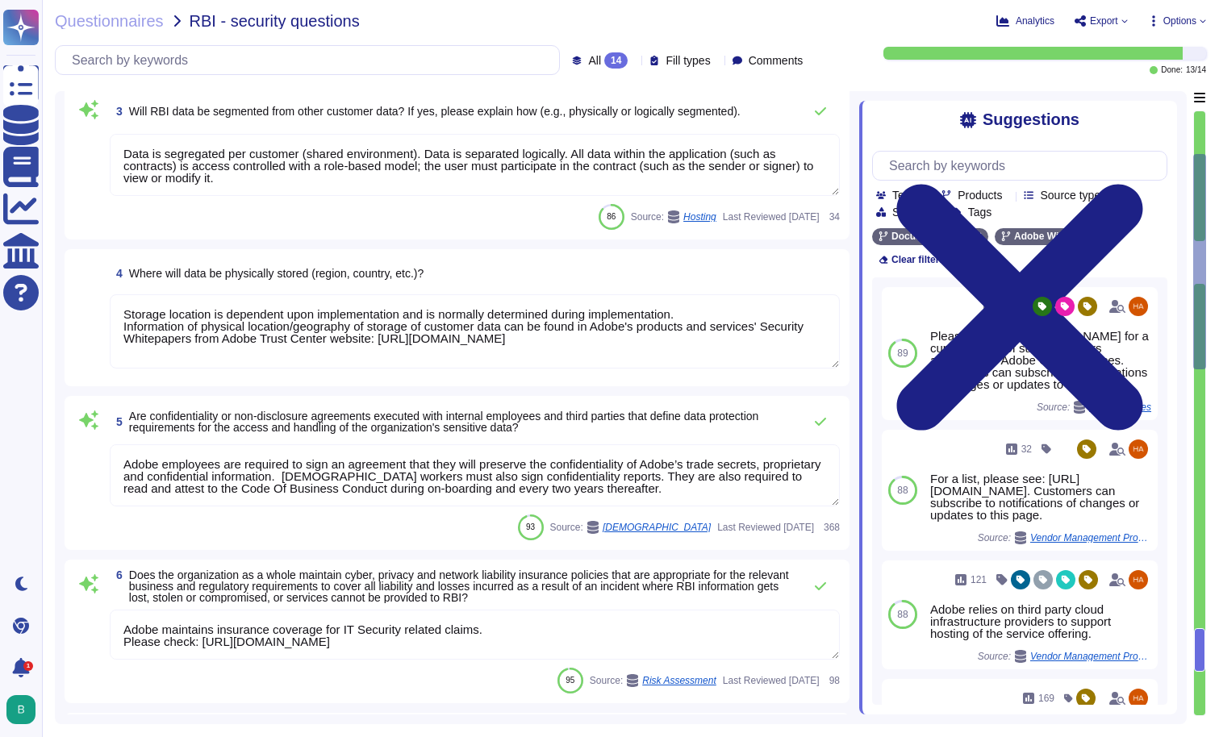
type textarea "Data retention is defined in the agreements, including all applicable PSLTs (Pr…"
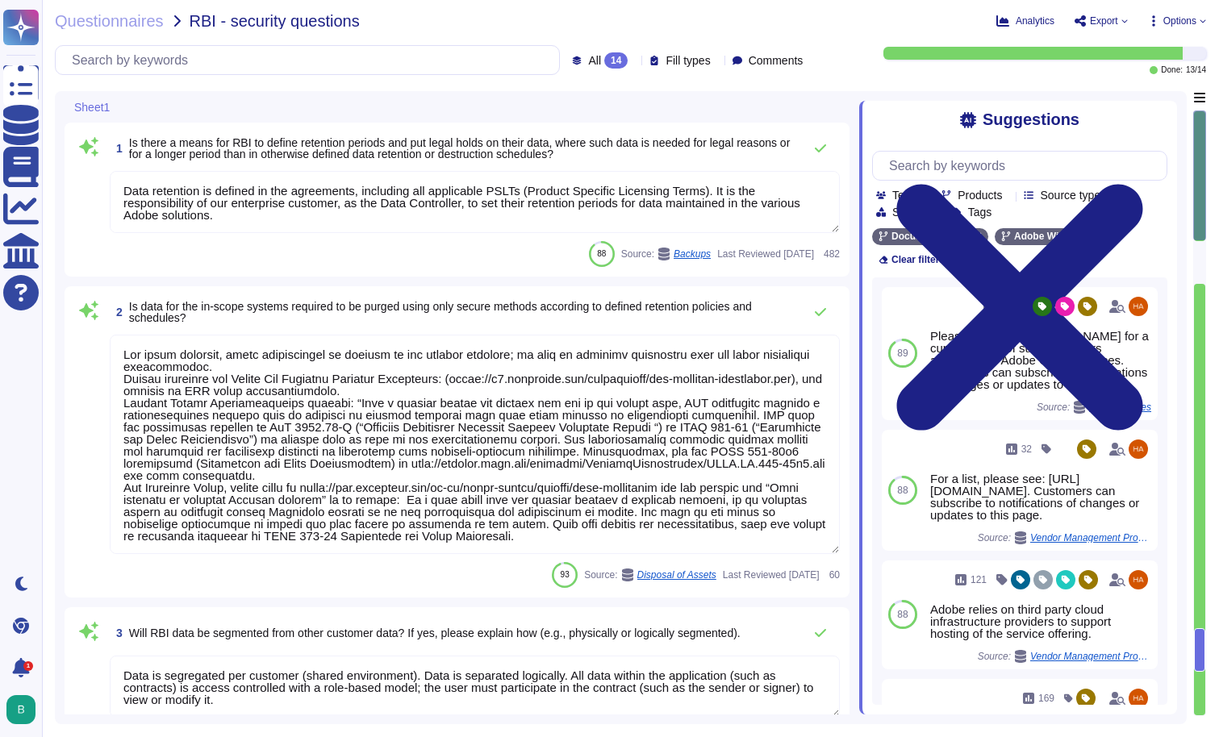
scroll to position [0, 0]
